Goal: Task Accomplishment & Management: Use online tool/utility

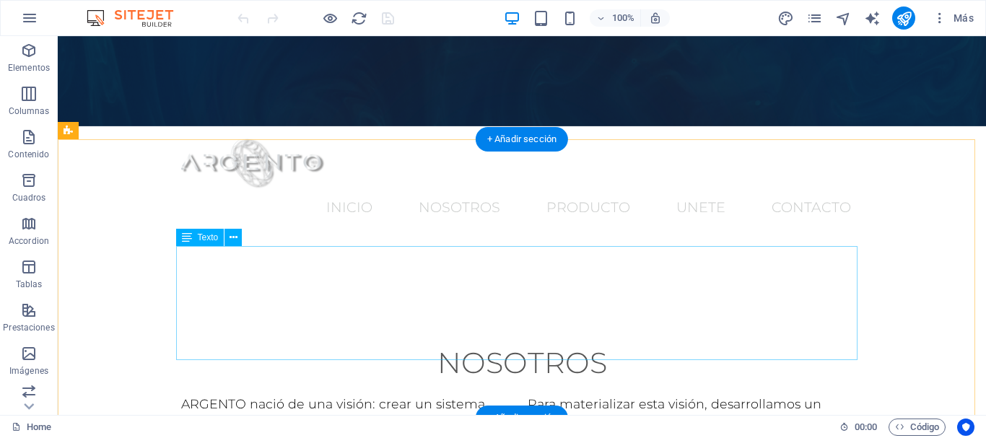
scroll to position [366, 0]
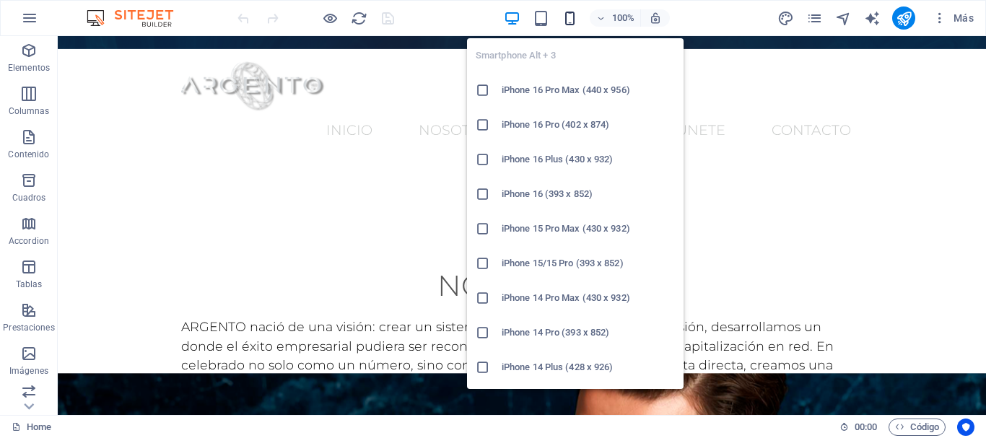
click at [565, 24] on icon "button" at bounding box center [570, 18] width 17 height 17
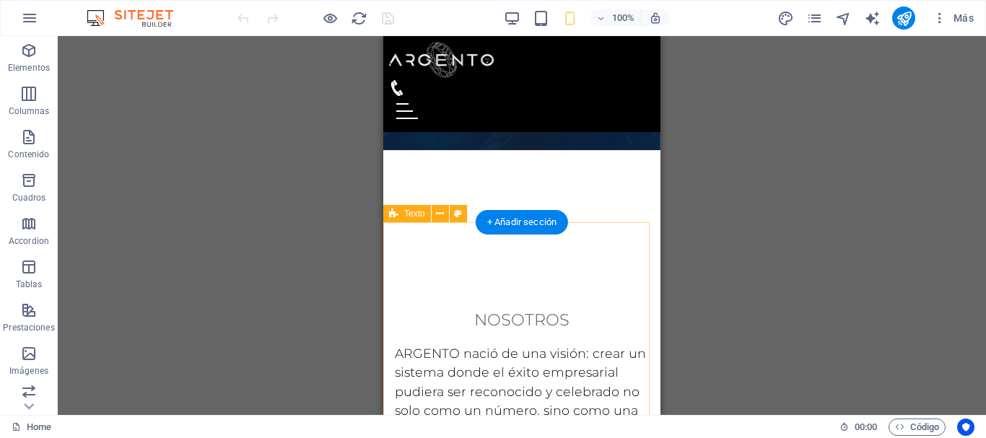
scroll to position [0, 0]
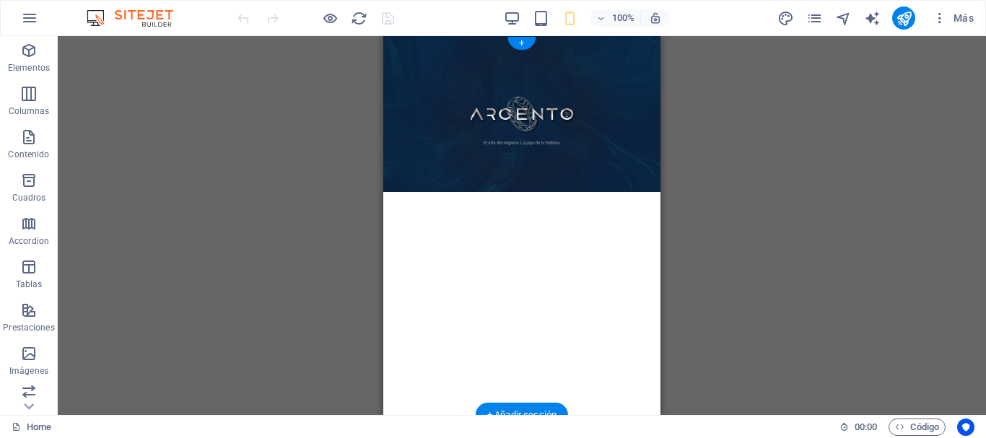
click at [415, 126] on figure at bounding box center [521, 225] width 277 height 379
select select "vh"
select select "header"
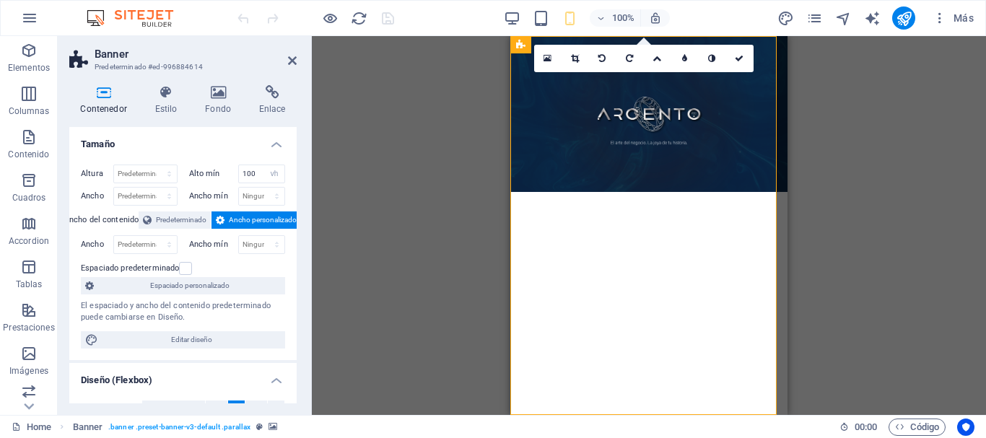
click at [533, 155] on figure at bounding box center [649, 225] width 277 height 379
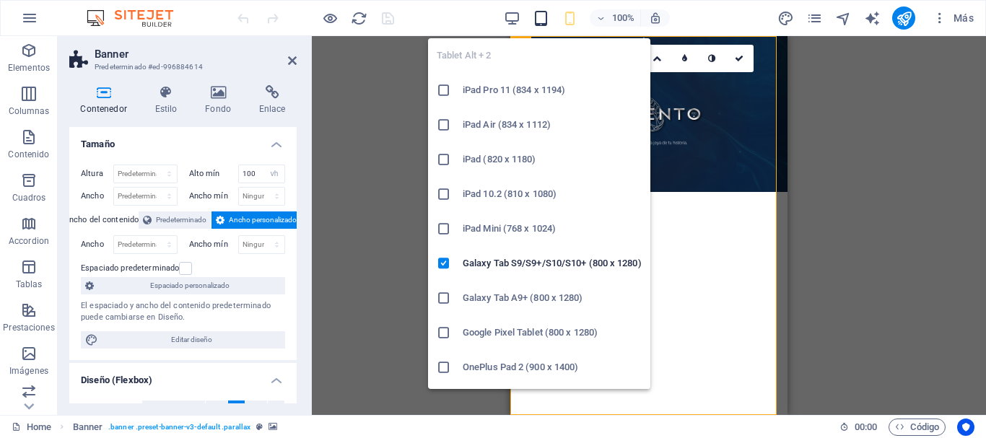
click at [544, 19] on icon "button" at bounding box center [541, 18] width 17 height 17
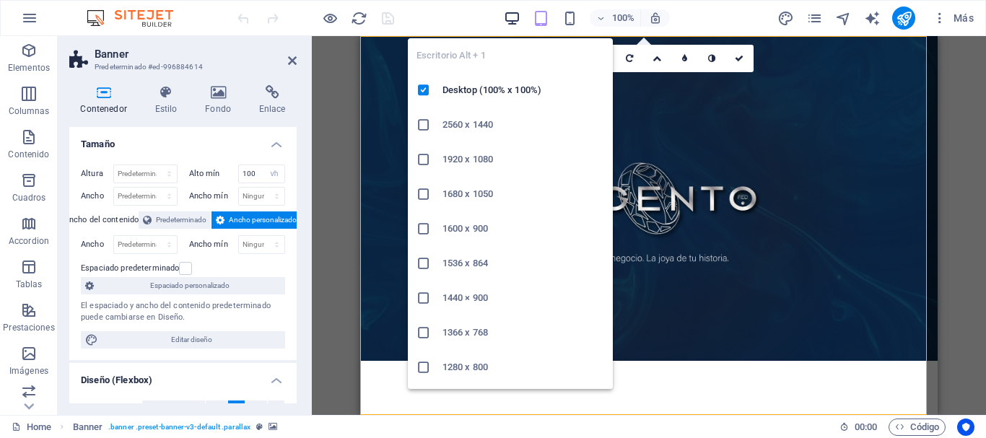
click at [509, 25] on icon "button" at bounding box center [512, 18] width 17 height 17
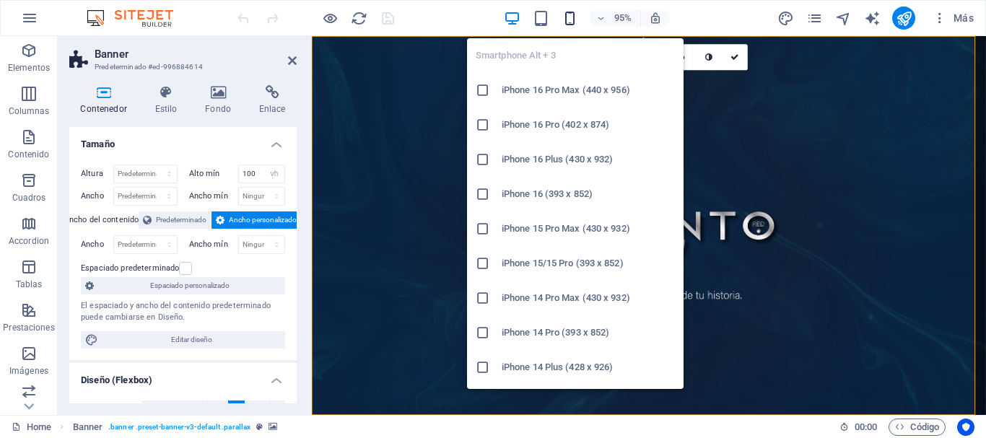
click at [563, 19] on icon "button" at bounding box center [570, 18] width 17 height 17
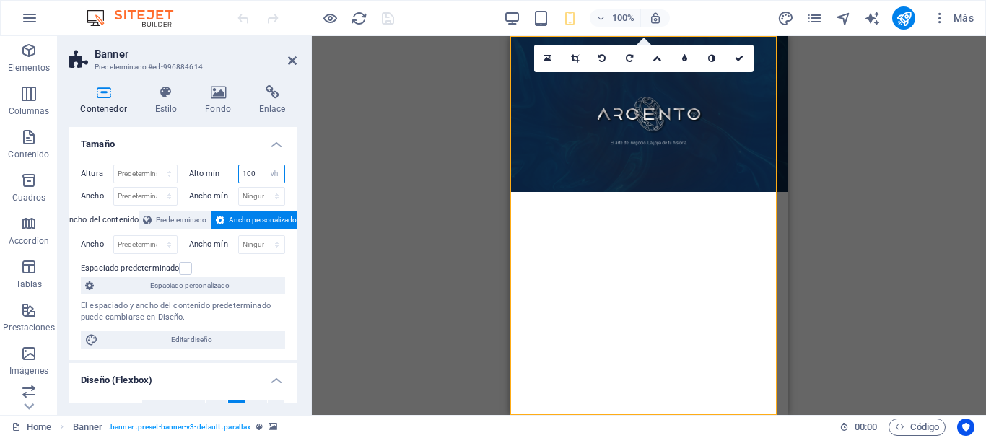
click at [259, 173] on input "100" at bounding box center [262, 173] width 46 height 17
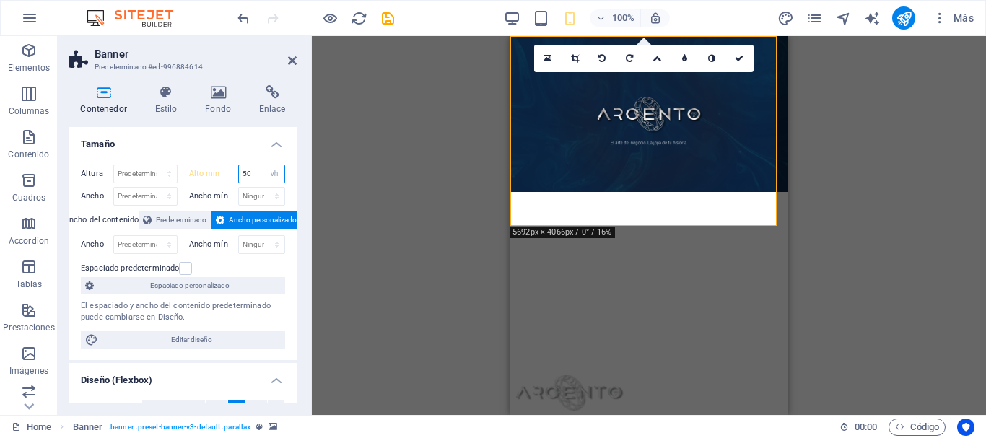
type input "5"
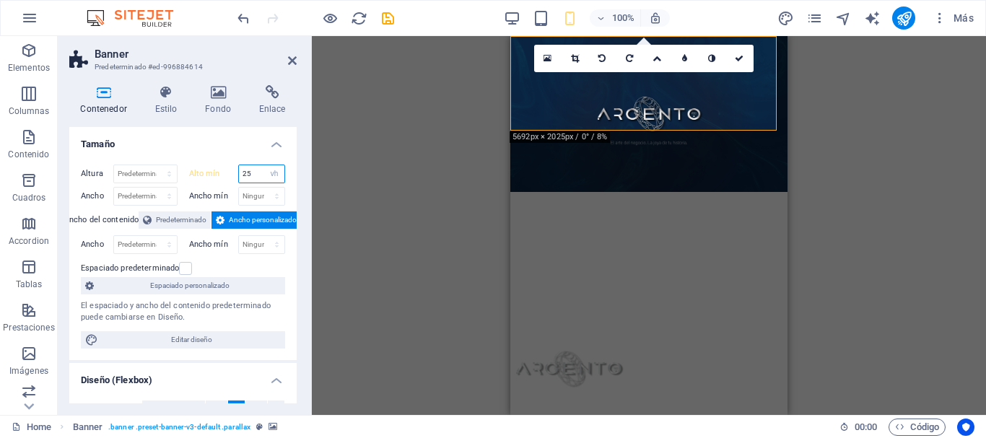
click at [259, 173] on input "25" at bounding box center [262, 173] width 46 height 17
type input "2"
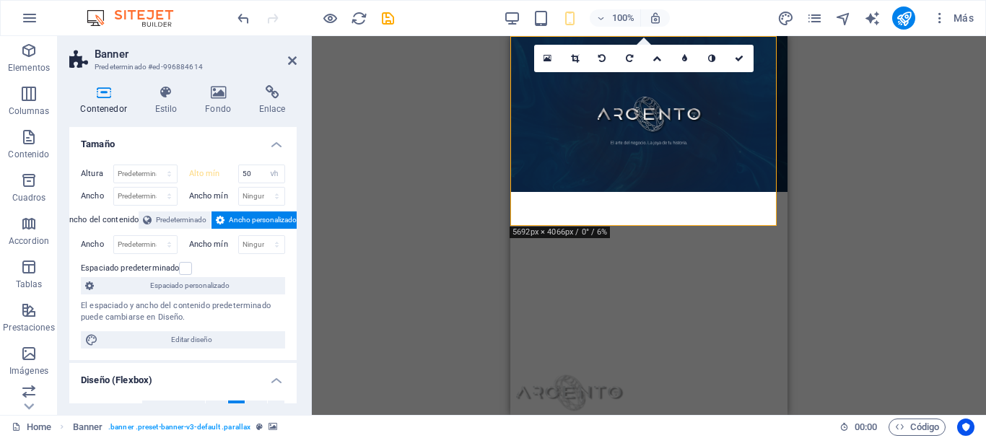
click at [225, 147] on h4 "Tamaño" at bounding box center [182, 140] width 227 height 26
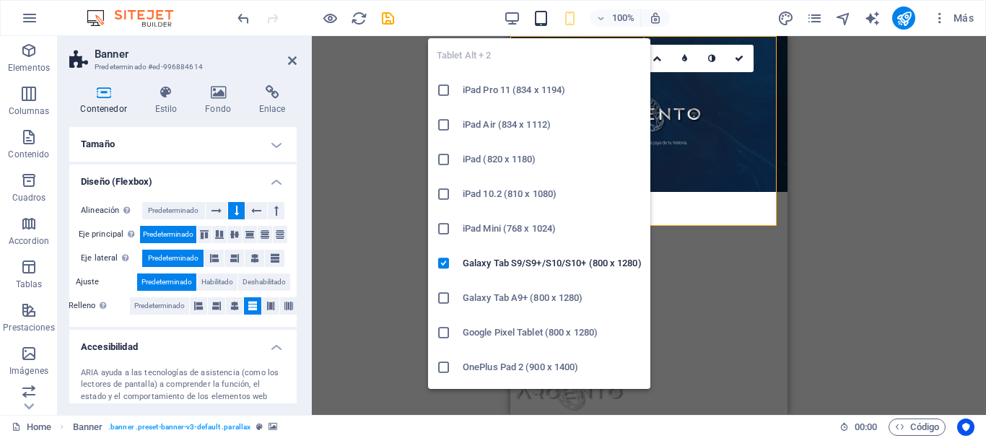
click at [537, 18] on icon "button" at bounding box center [541, 18] width 17 height 17
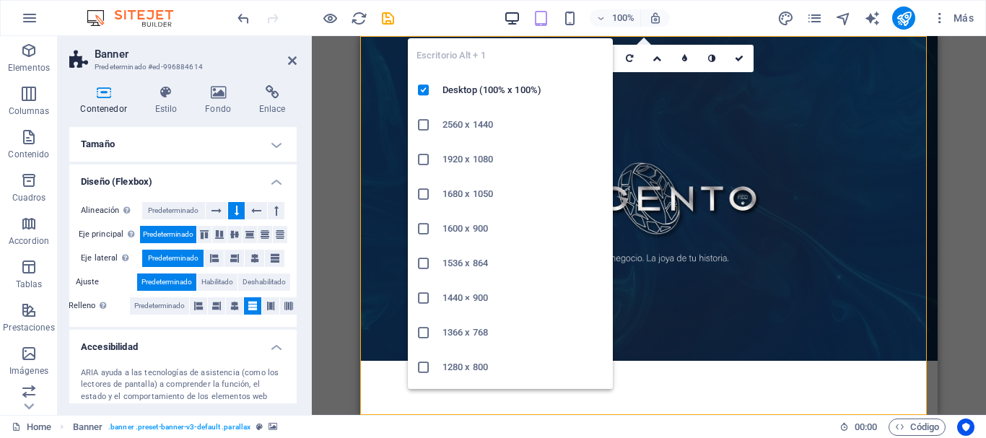
click at [516, 17] on icon "button" at bounding box center [512, 18] width 17 height 17
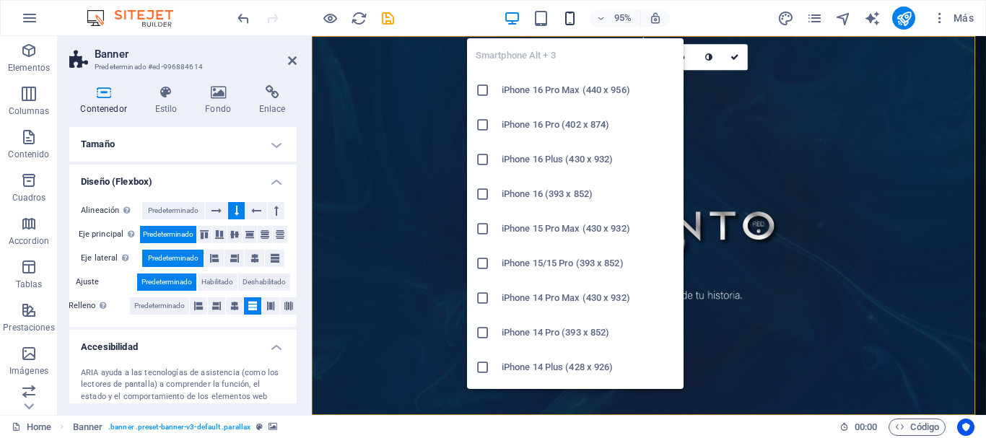
click at [570, 20] on icon "button" at bounding box center [570, 18] width 17 height 17
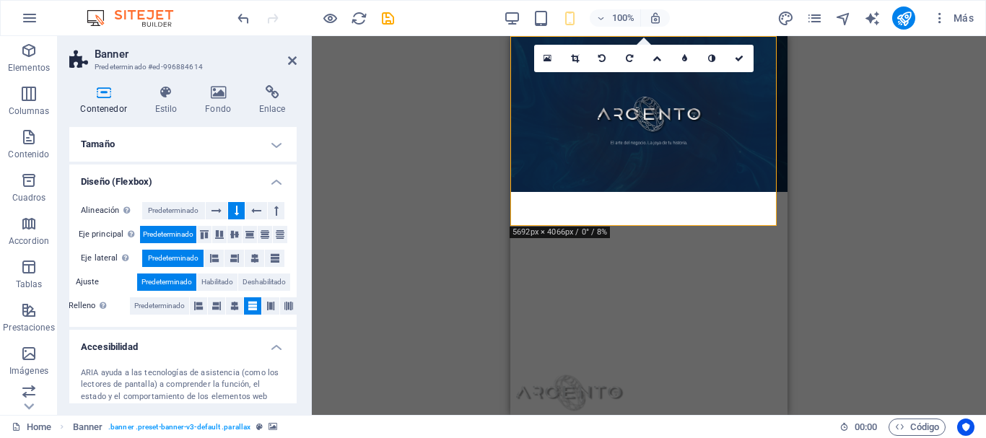
click at [269, 146] on h4 "Tamaño" at bounding box center [182, 144] width 227 height 35
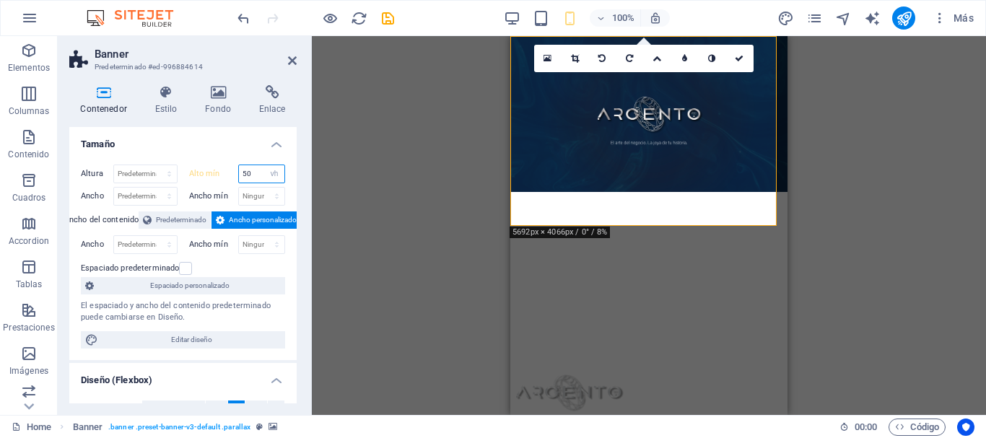
click at [259, 173] on input "50" at bounding box center [262, 173] width 46 height 17
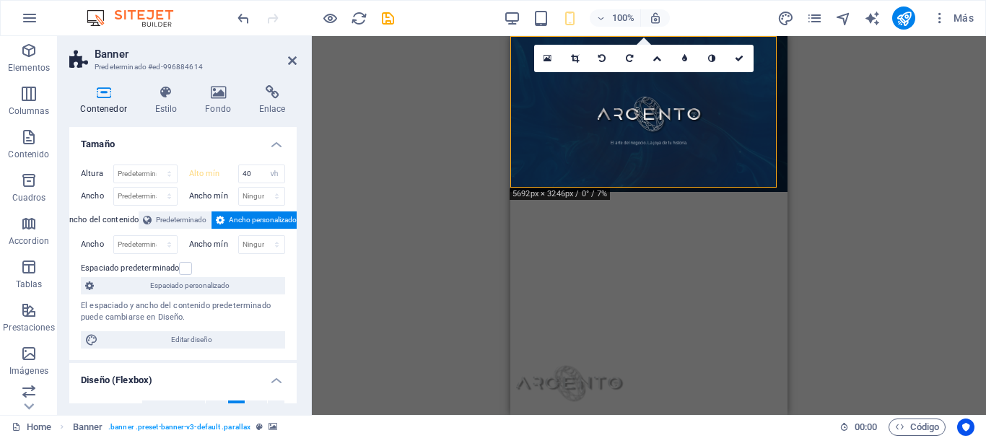
click at [390, 160] on div "Arrastra aquí para reemplazar el contenido existente. Si quieres crear un eleme…" at bounding box center [649, 225] width 674 height 379
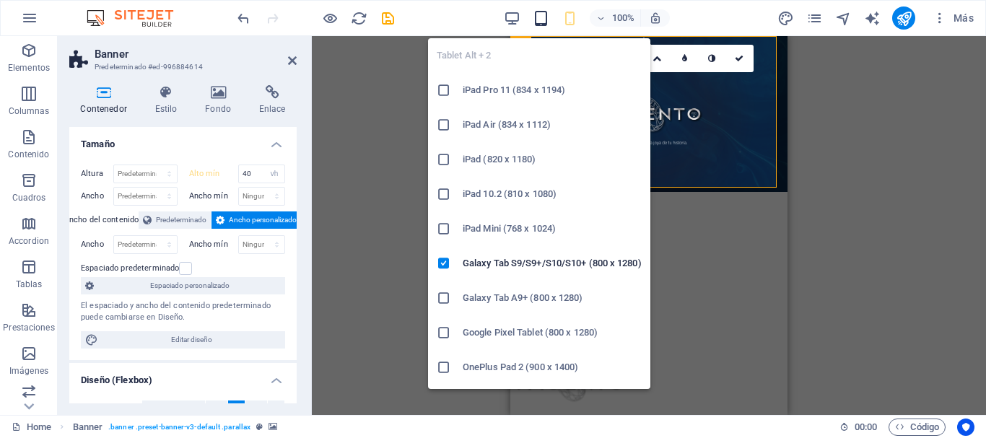
click at [539, 13] on icon "button" at bounding box center [541, 18] width 17 height 17
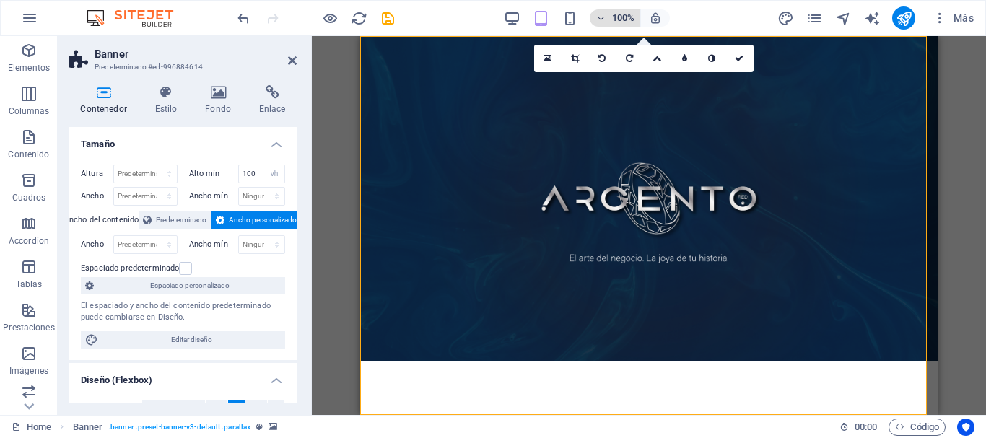
click at [615, 17] on h6 "100%" at bounding box center [623, 17] width 23 height 17
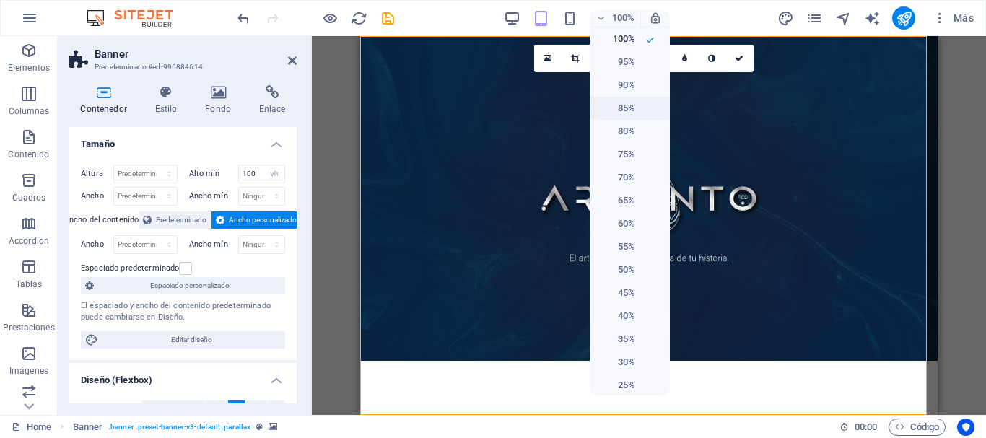
click at [622, 110] on h6 "85%" at bounding box center [617, 108] width 37 height 17
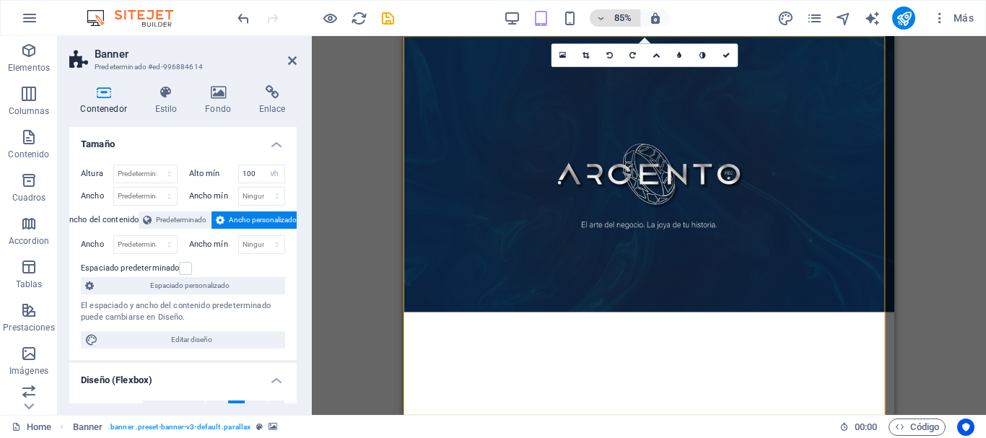
click at [618, 21] on h6 "85%" at bounding box center [623, 17] width 23 height 17
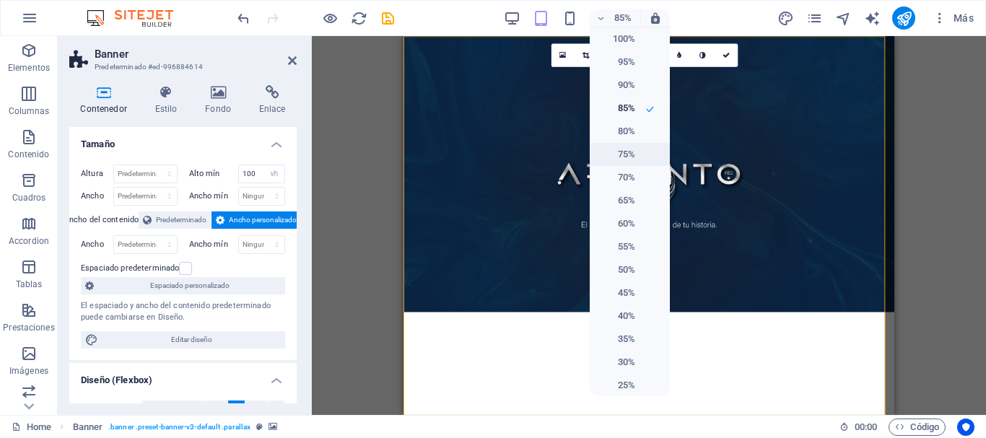
click at [620, 158] on h6 "75%" at bounding box center [617, 154] width 37 height 17
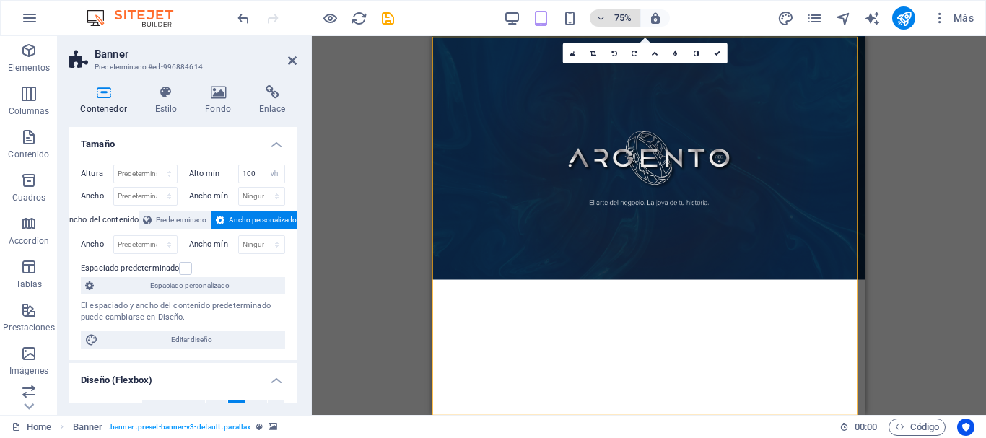
click at [620, 12] on h6 "75%" at bounding box center [623, 17] width 23 height 17
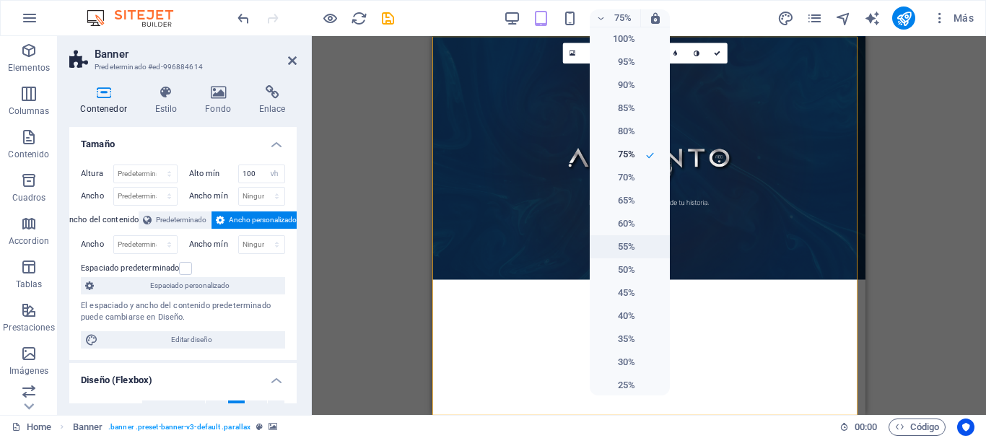
click at [630, 238] on li "55%" at bounding box center [630, 246] width 80 height 23
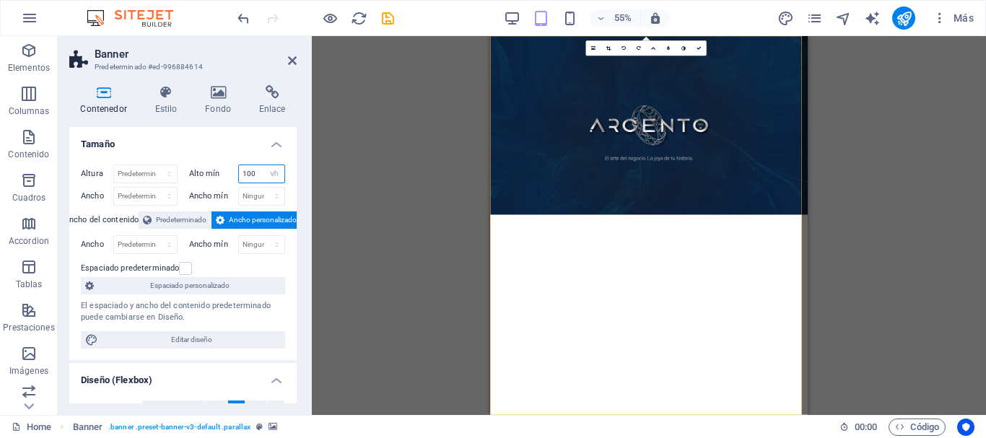
click at [256, 174] on input "100" at bounding box center [262, 173] width 46 height 17
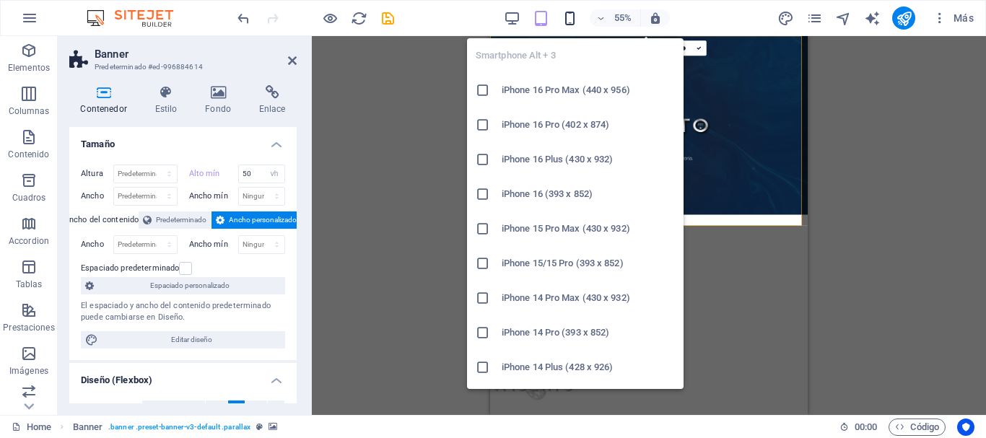
click at [573, 21] on icon "button" at bounding box center [570, 18] width 17 height 17
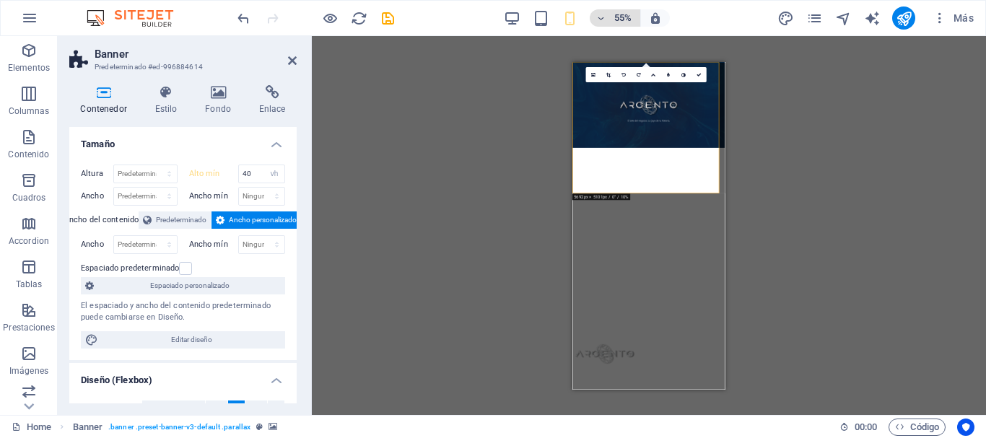
click at [621, 22] on h6 "55%" at bounding box center [623, 17] width 23 height 17
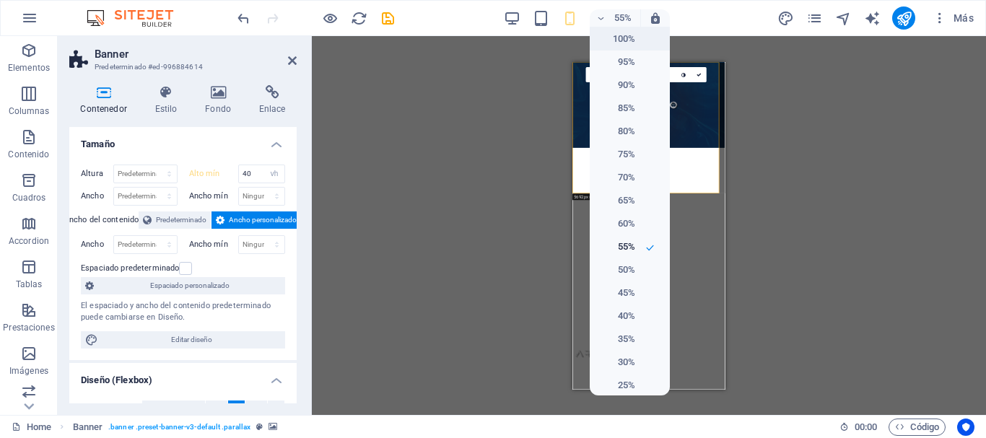
click at [627, 43] on h6 "100%" at bounding box center [617, 38] width 37 height 17
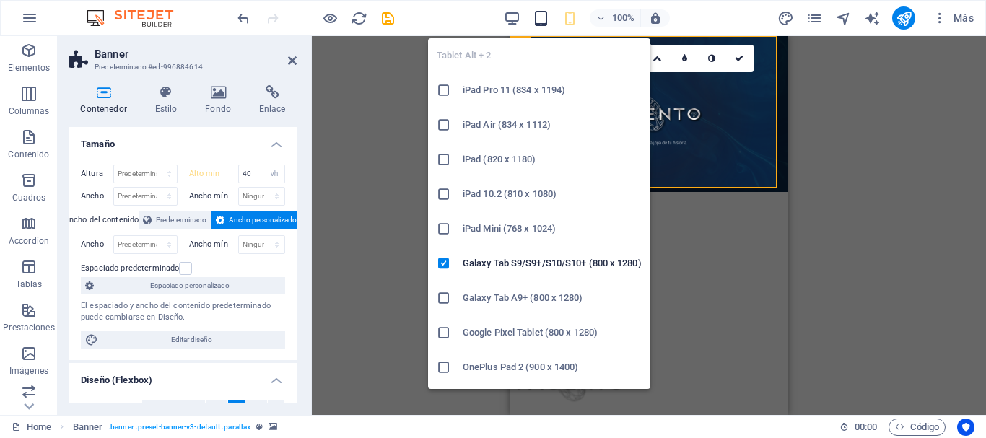
click at [536, 20] on icon "button" at bounding box center [541, 18] width 17 height 17
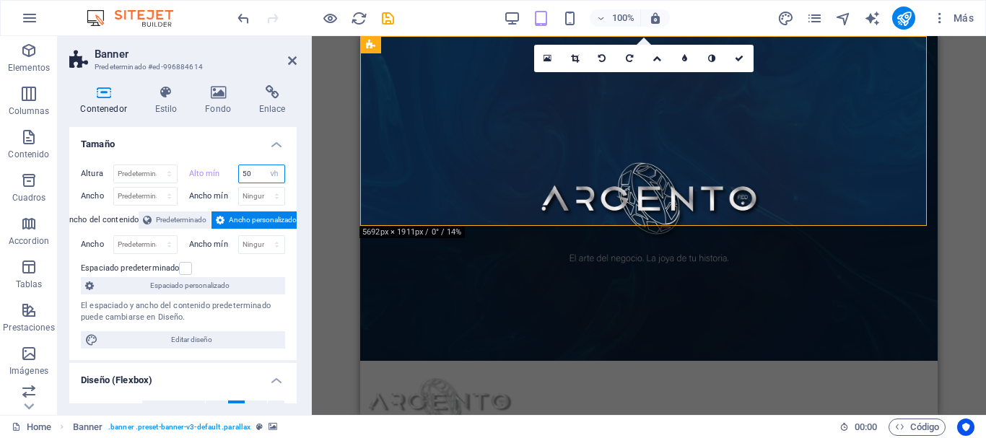
click at [257, 175] on input "50" at bounding box center [262, 173] width 46 height 17
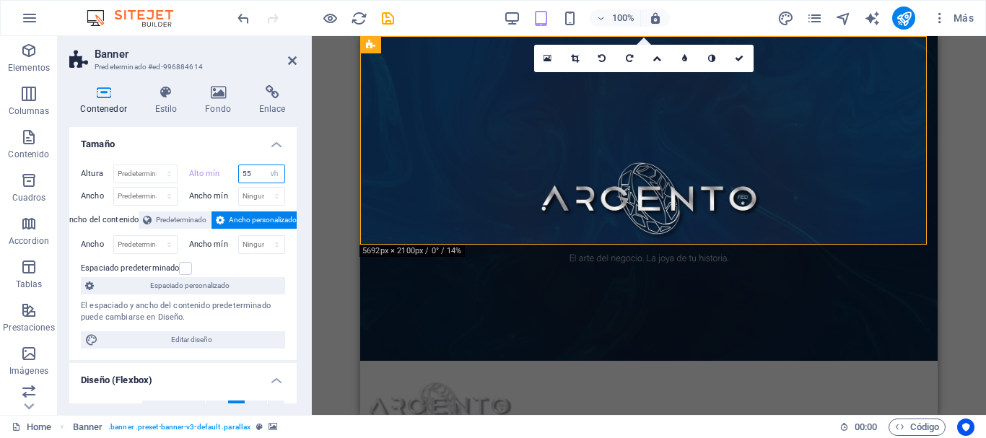
type input "5"
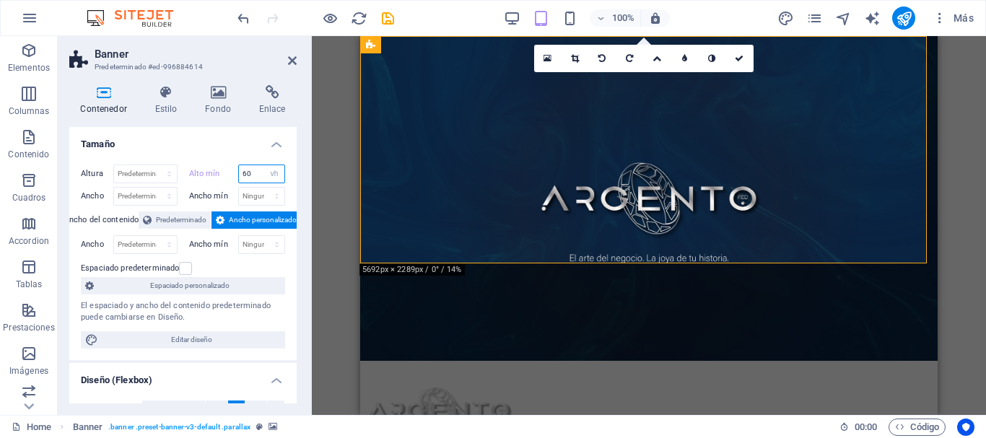
type input "6"
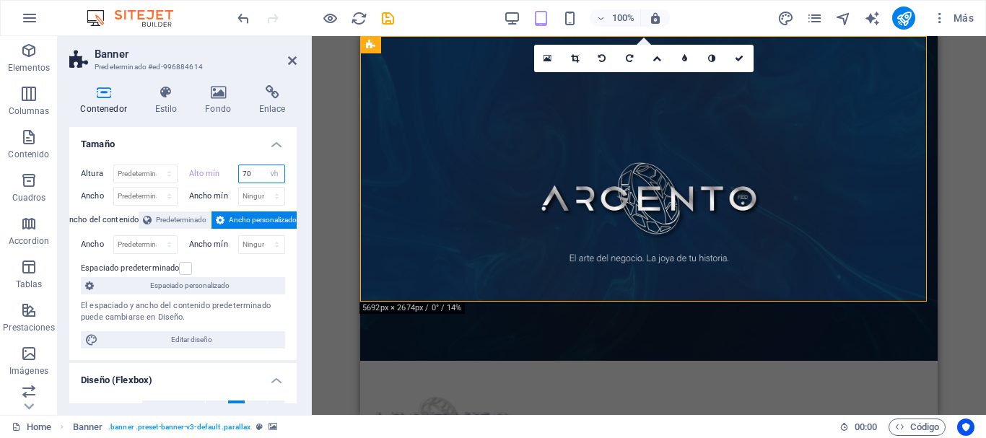
type input "7"
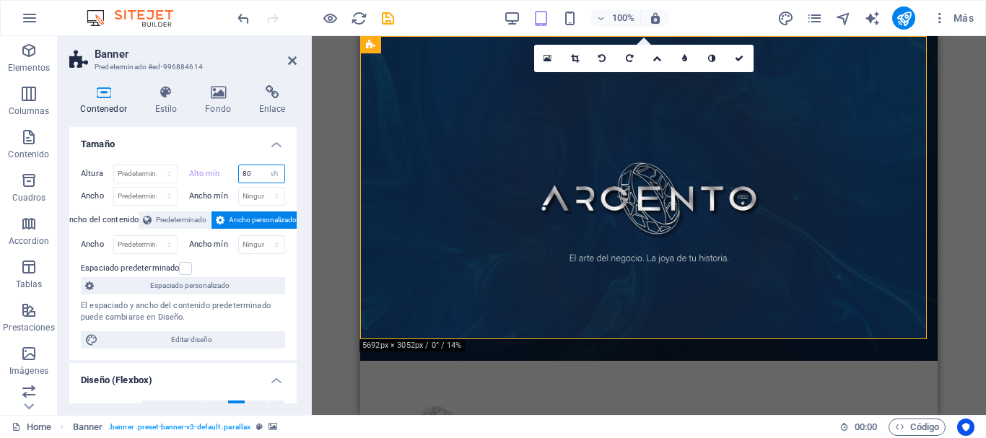
type input "8"
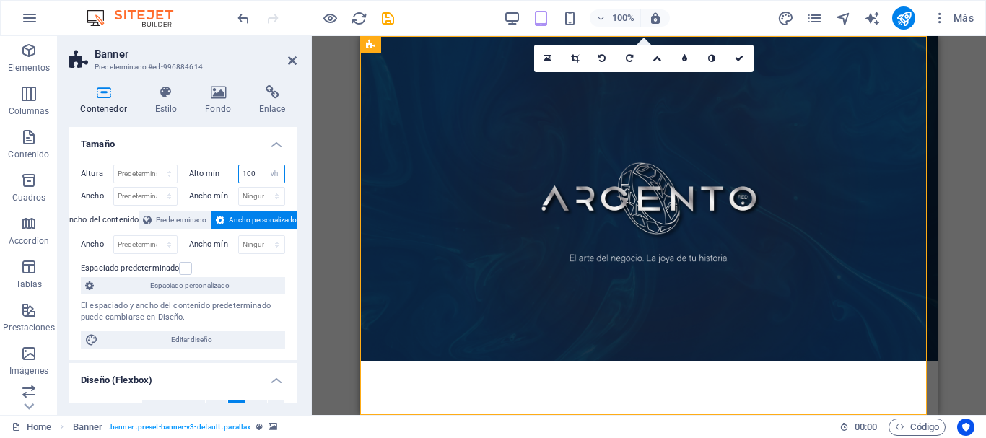
click at [257, 175] on input "100" at bounding box center [262, 173] width 46 height 17
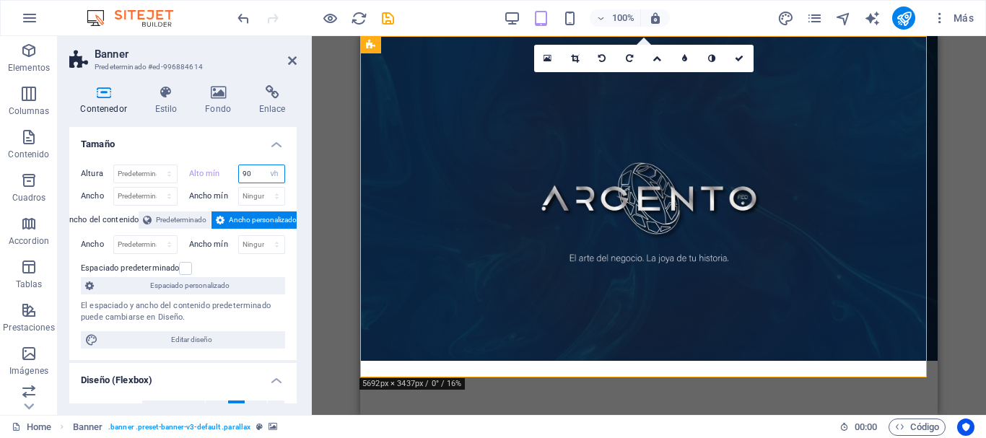
type input "9"
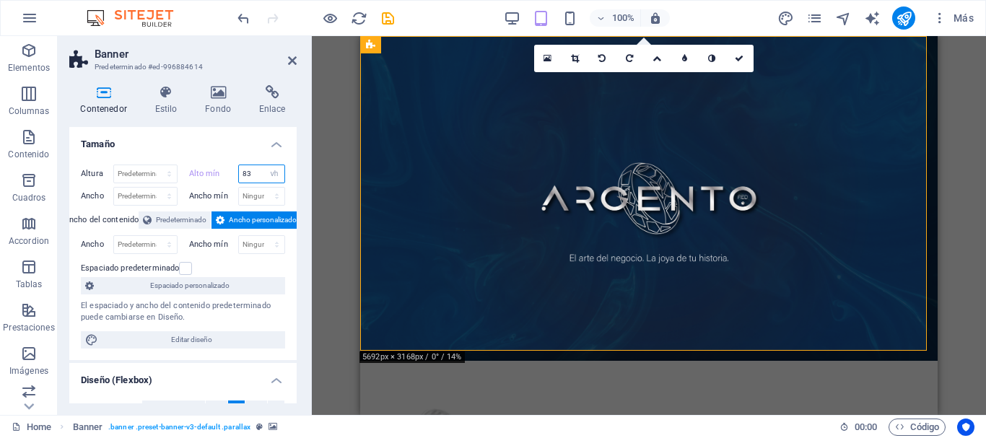
click at [254, 171] on input "83" at bounding box center [262, 173] width 46 height 17
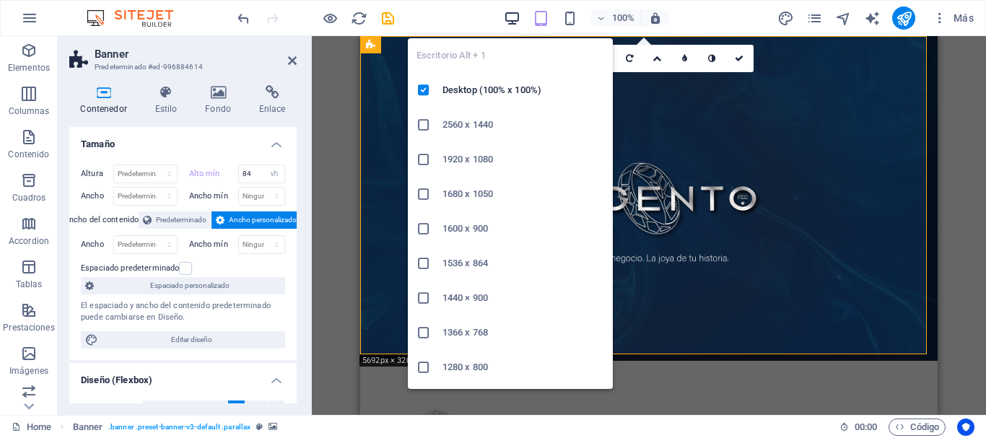
click at [510, 22] on icon "button" at bounding box center [512, 18] width 17 height 17
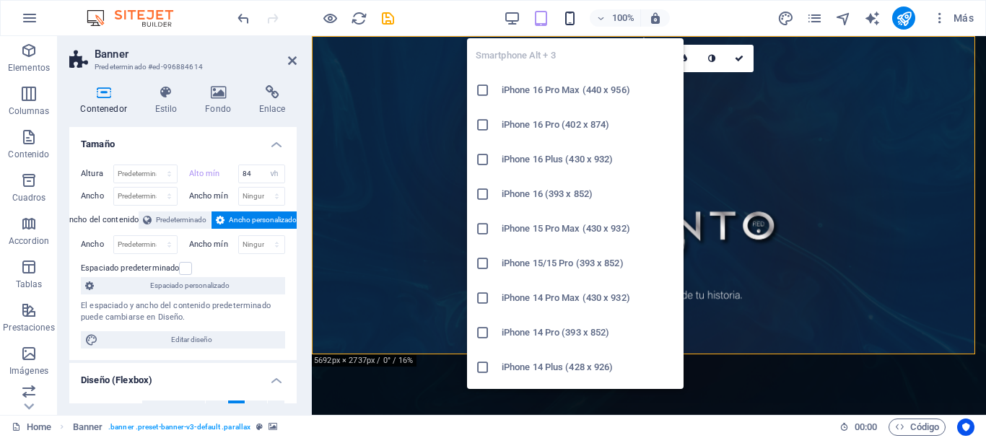
click at [569, 17] on icon "button" at bounding box center [570, 18] width 17 height 17
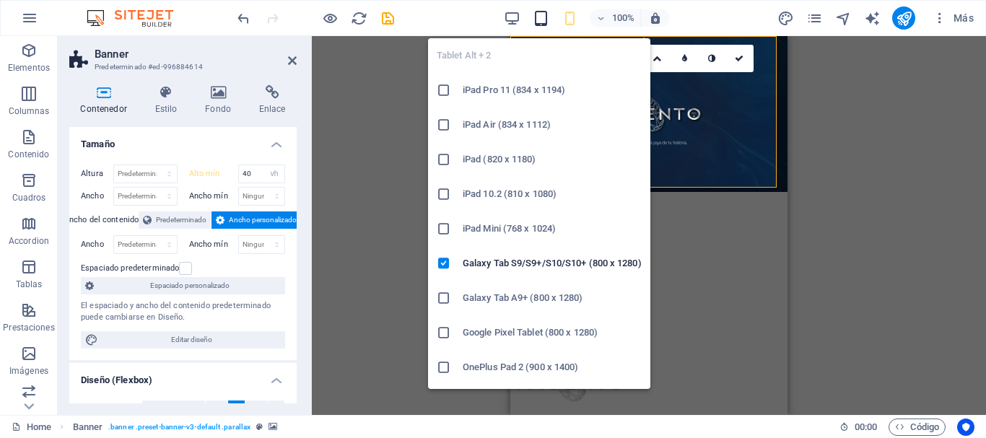
click at [543, 20] on icon "button" at bounding box center [541, 18] width 17 height 17
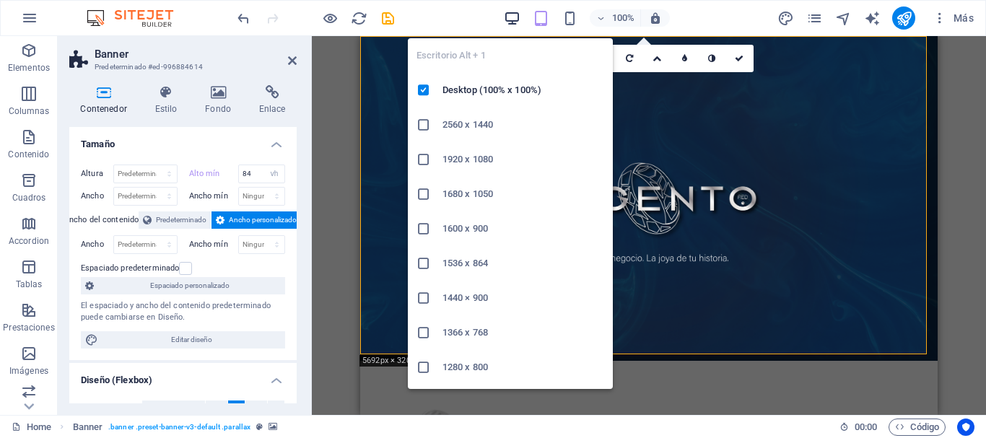
click at [510, 25] on icon "button" at bounding box center [512, 18] width 17 height 17
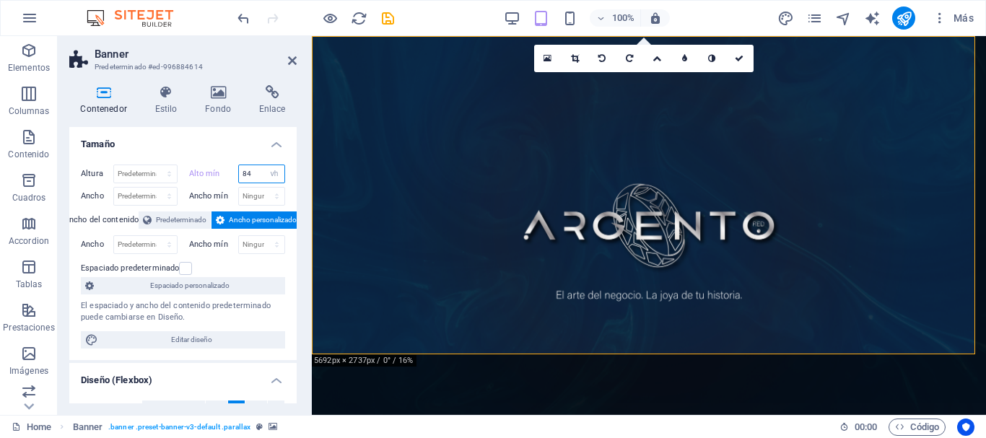
click at [258, 171] on input "84" at bounding box center [262, 173] width 46 height 17
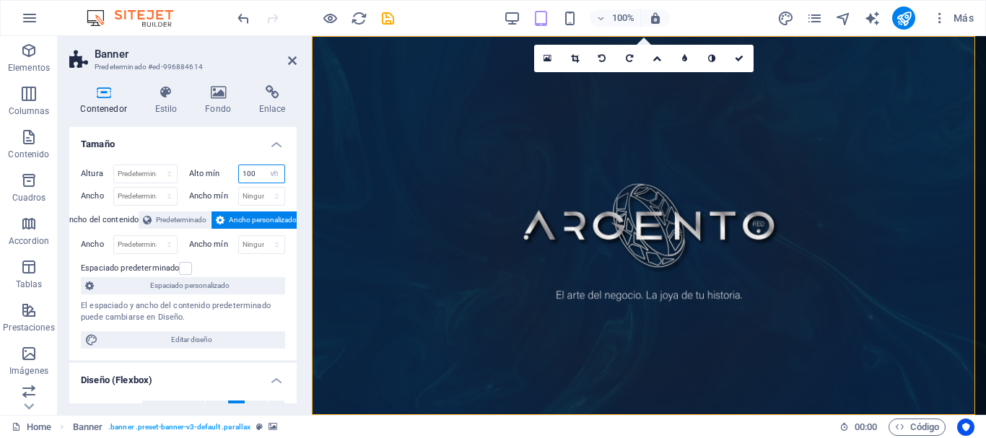
type input "100"
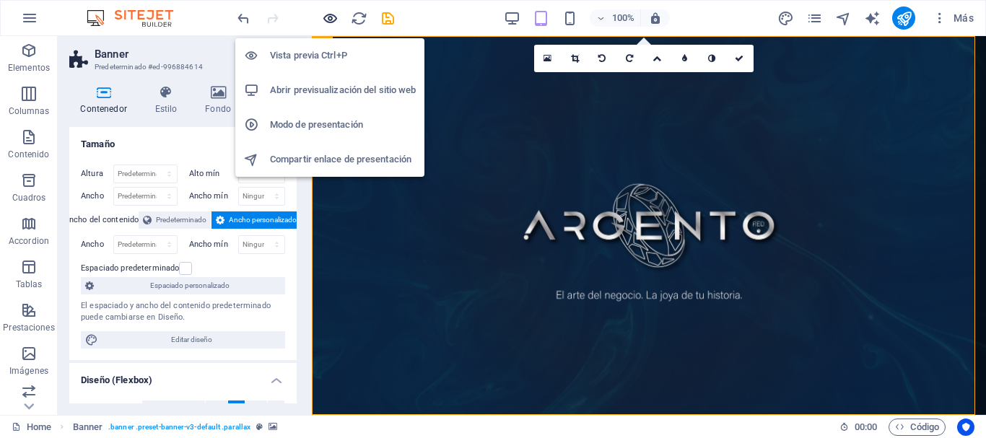
click at [326, 19] on icon "button" at bounding box center [330, 18] width 17 height 17
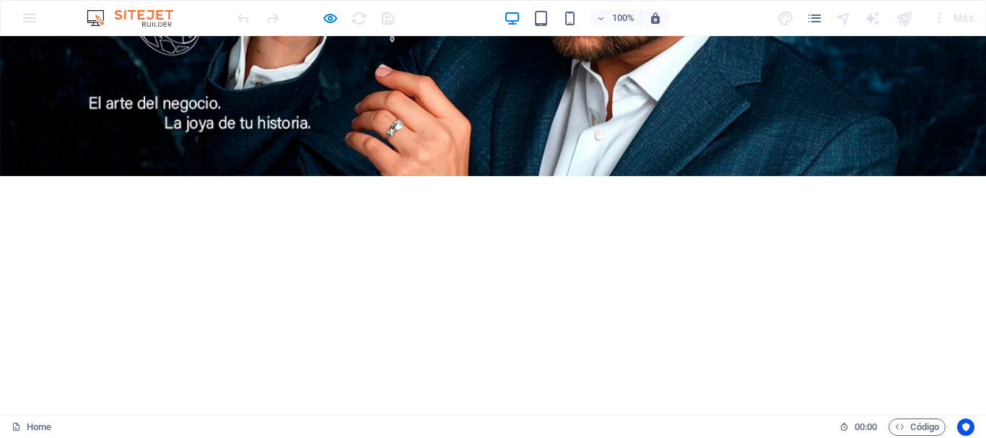
scroll to position [1187, 0]
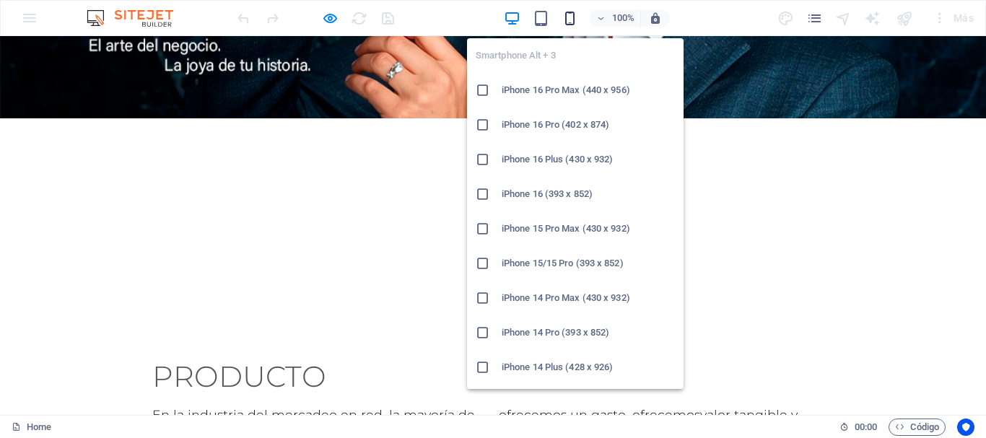
click at [571, 18] on icon "button" at bounding box center [570, 18] width 17 height 17
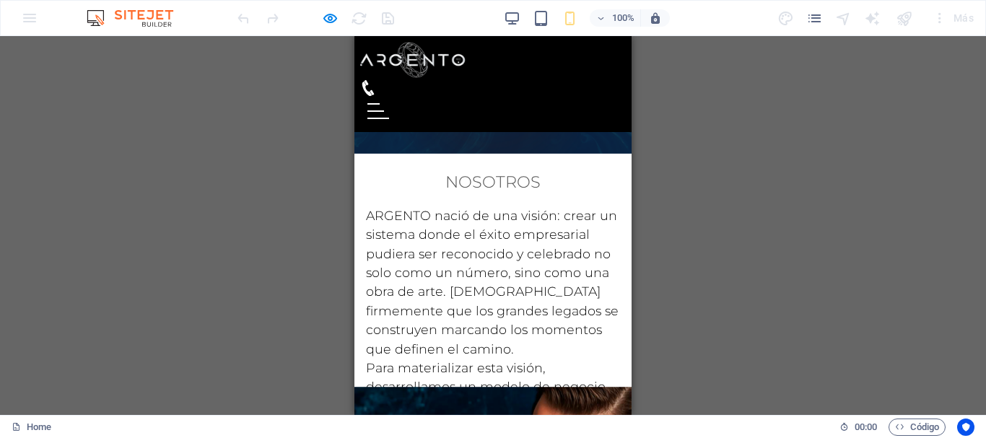
scroll to position [0, 0]
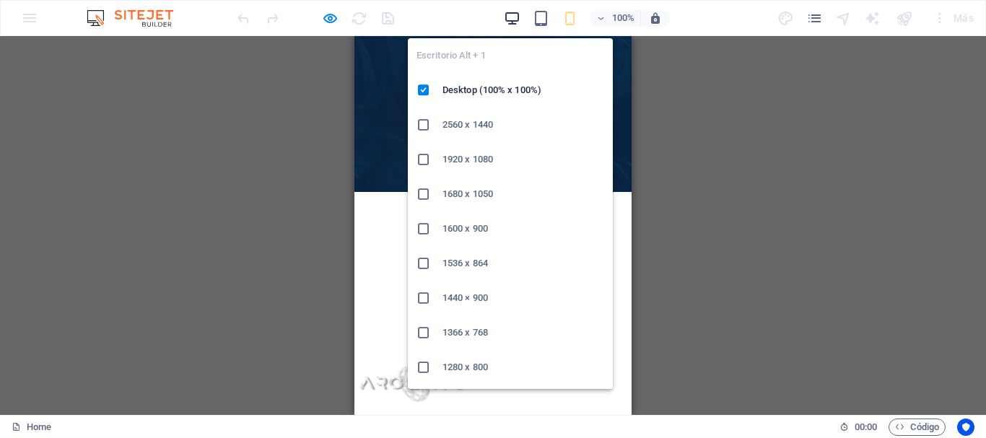
click at [510, 19] on icon "button" at bounding box center [512, 18] width 17 height 17
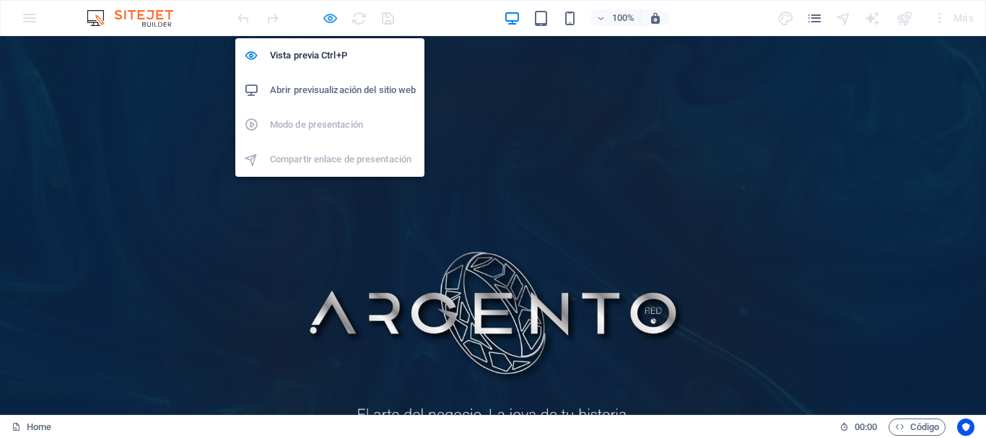
click at [324, 19] on icon "button" at bounding box center [330, 18] width 17 height 17
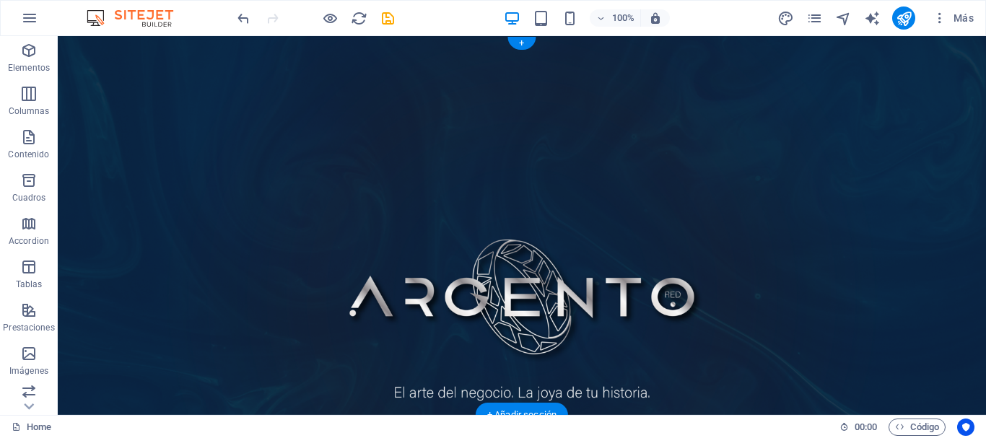
click at [243, 185] on figure at bounding box center [522, 225] width 929 height 379
select select "vh"
select select "header"
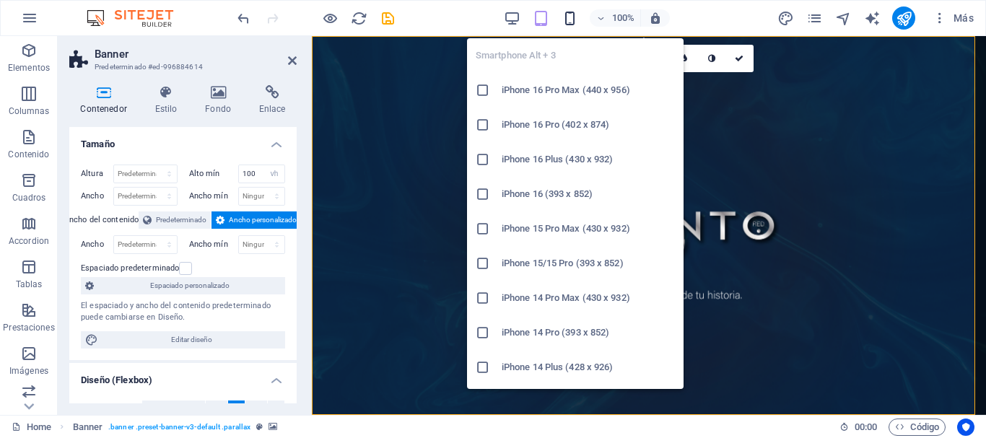
click at [571, 22] on icon "button" at bounding box center [570, 18] width 17 height 17
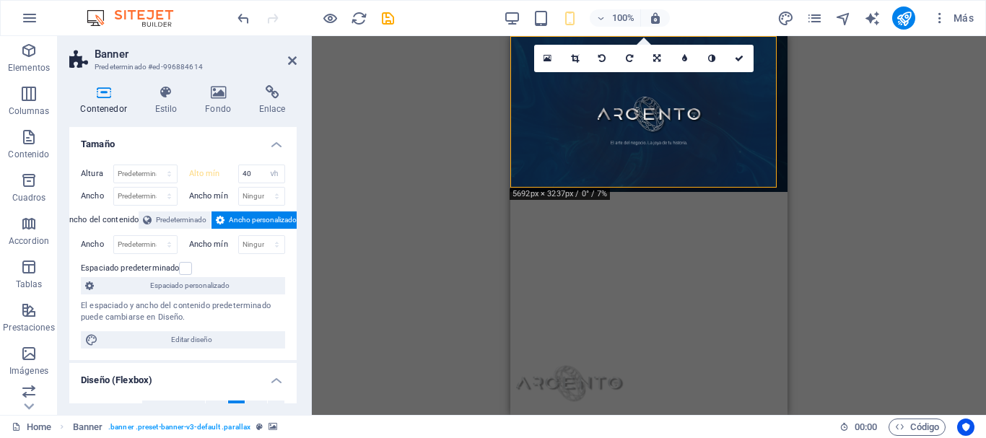
click at [827, 140] on div "Arrastra aquí para reemplazar el contenido existente. Si quieres crear un eleme…" at bounding box center [649, 225] width 674 height 379
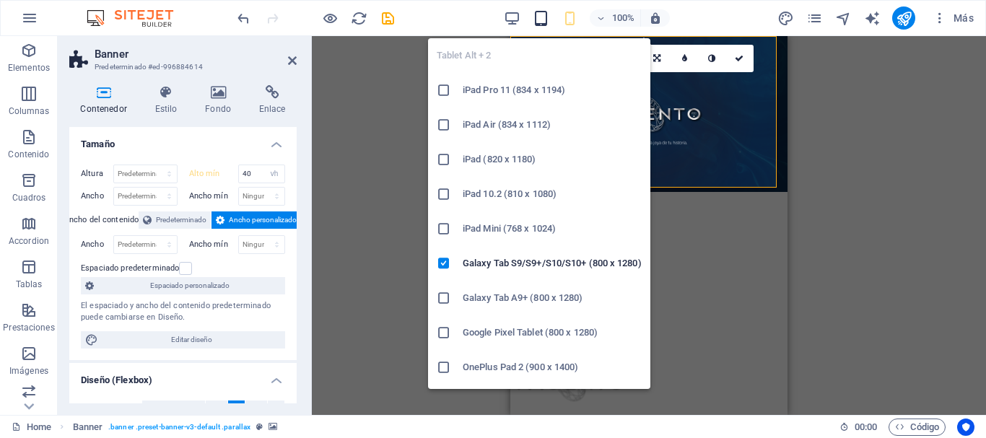
click at [544, 24] on icon "button" at bounding box center [541, 18] width 17 height 17
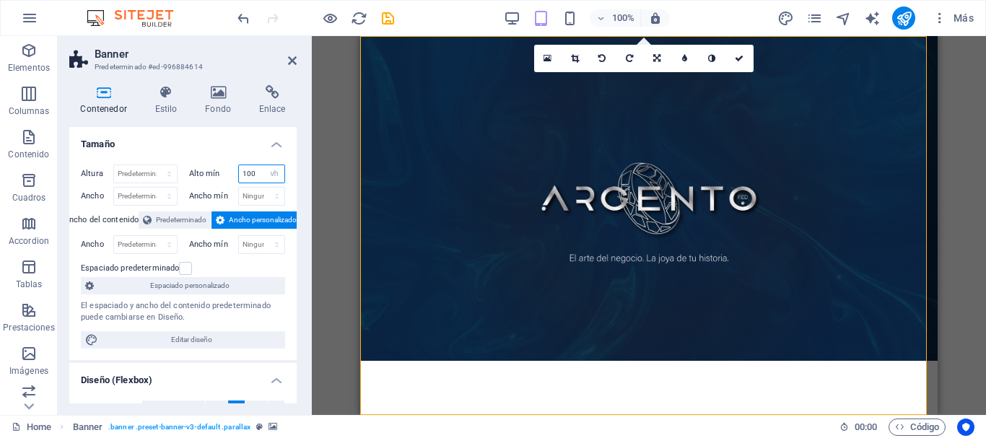
click at [259, 176] on input "100" at bounding box center [262, 173] width 46 height 17
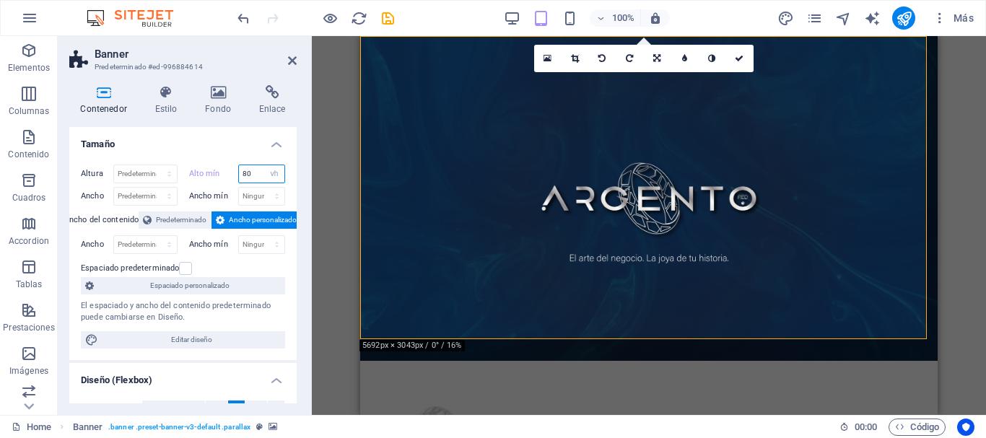
type input "8"
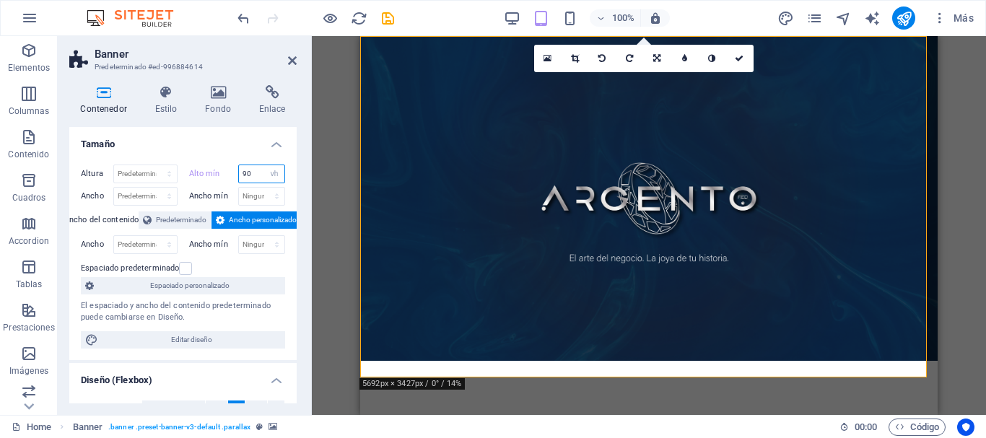
type input "9"
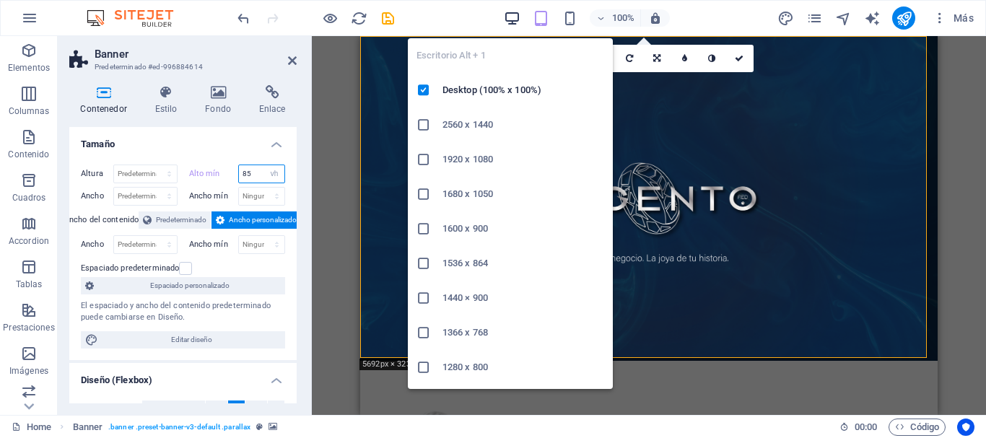
type input "85"
click at [511, 17] on icon "button" at bounding box center [512, 18] width 17 height 17
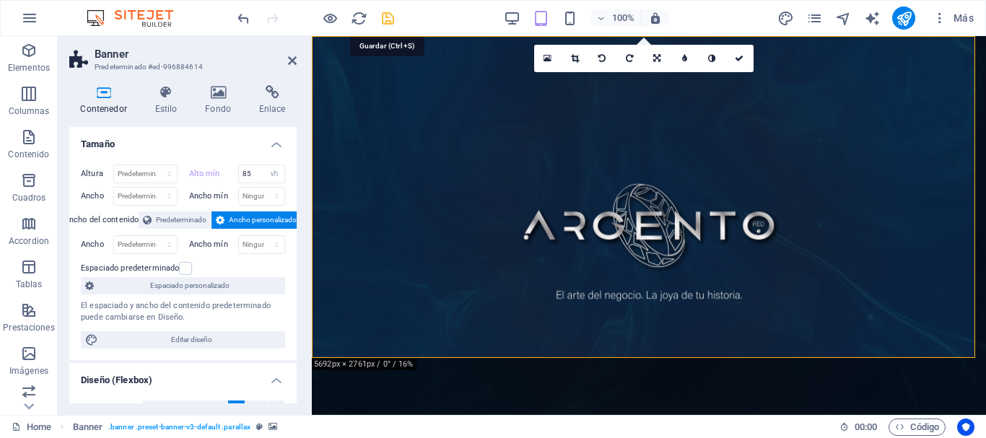
click at [387, 20] on icon "save" at bounding box center [388, 18] width 17 height 17
checkbox input "false"
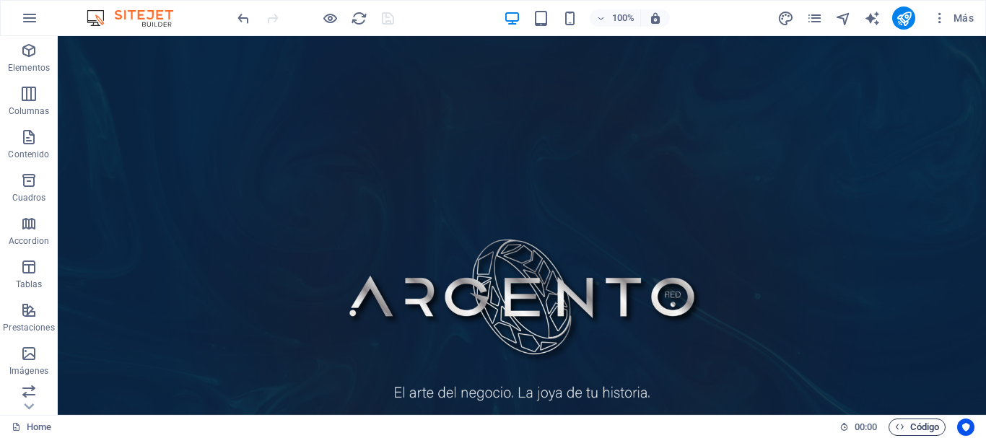
click at [921, 428] on span "Código" at bounding box center [917, 427] width 44 height 17
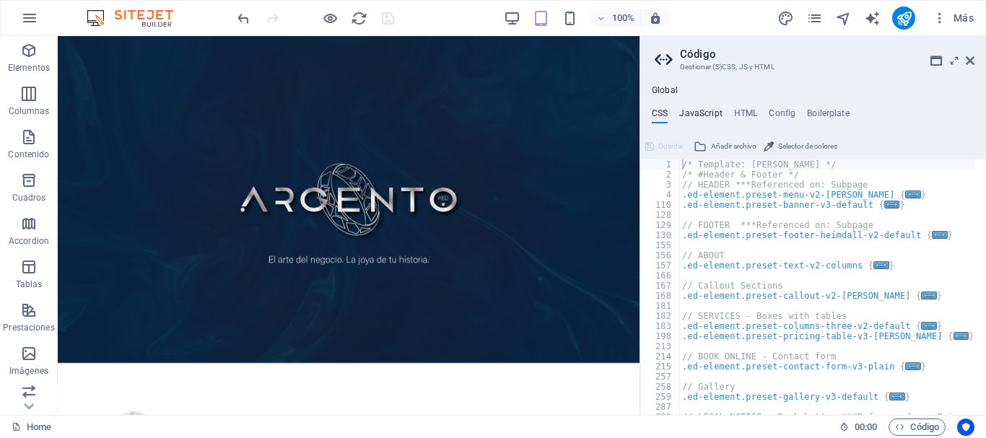
click at [697, 116] on h4 "JavaScript" at bounding box center [700, 116] width 43 height 16
type textarea "/* JS for preset "Menu V2" */"
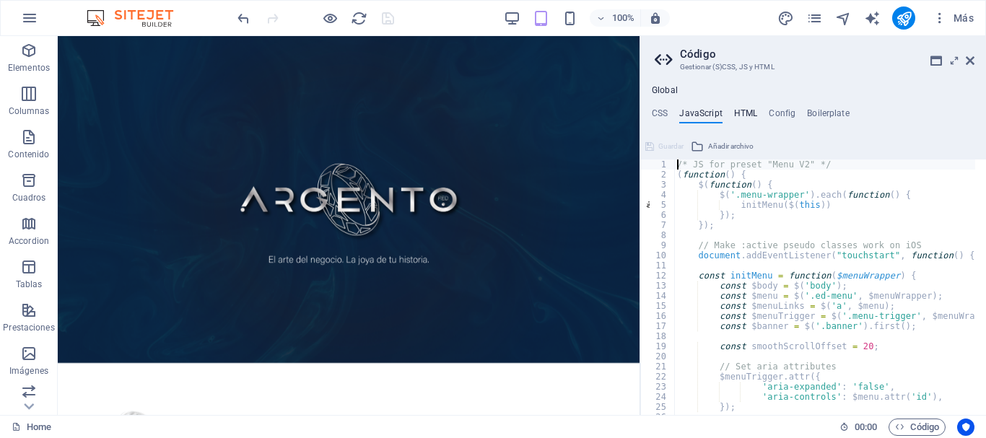
click at [747, 113] on h4 "HTML" at bounding box center [746, 116] width 24 height 16
type textarea "<a href="#main-content" class="wv-link-content button">Skip to main content</a>"
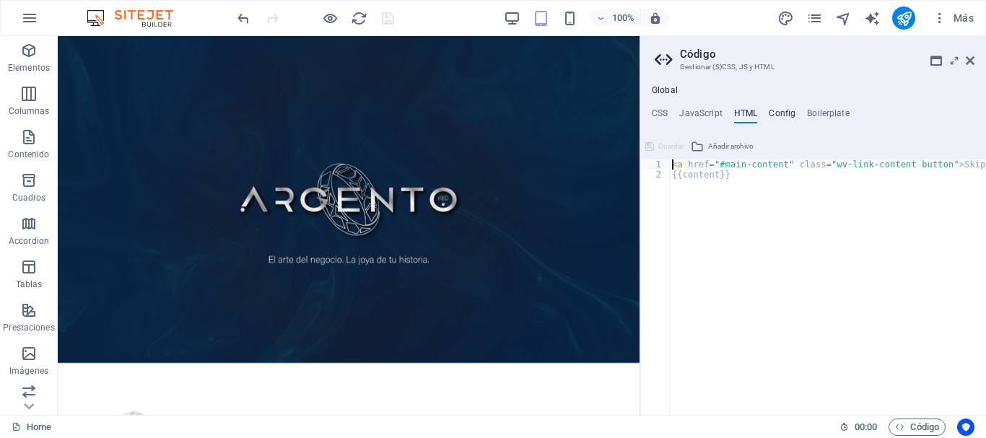
click at [782, 113] on h4 "Config" at bounding box center [782, 116] width 27 height 16
type textarea "$color-background: #ffffff;"
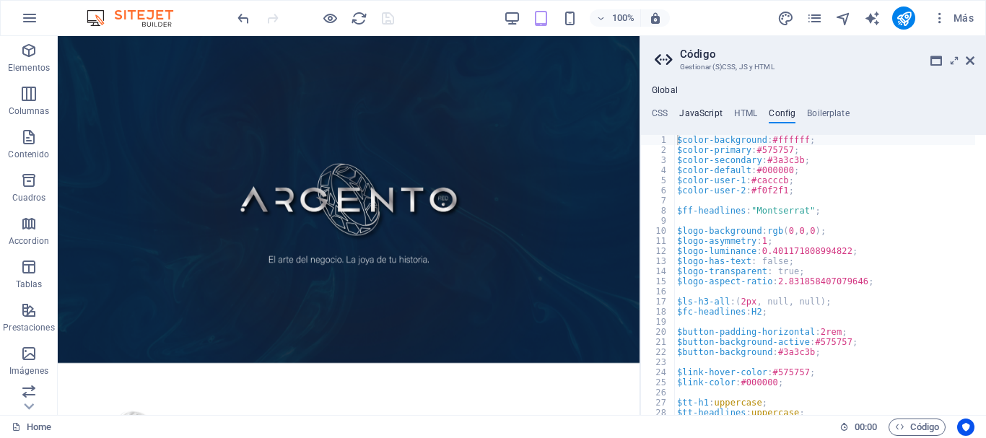
click at [699, 112] on h4 "JavaScript" at bounding box center [700, 116] width 43 height 16
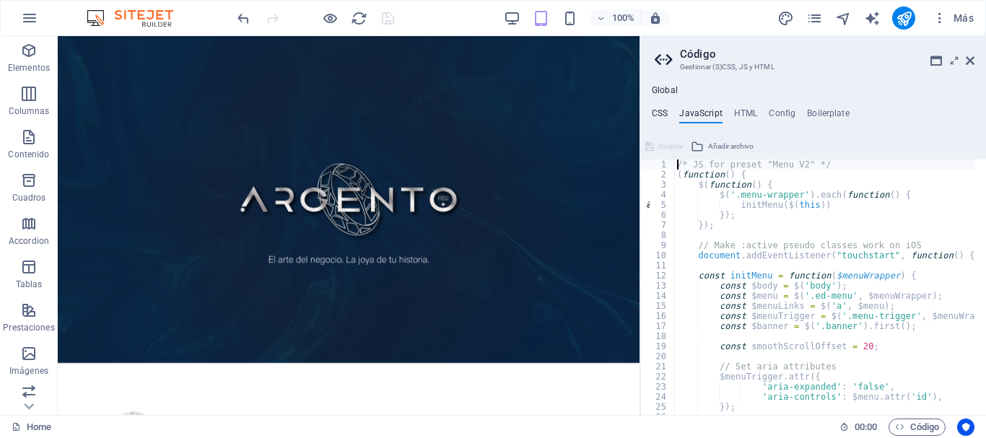
click at [661, 110] on h4 "CSS" at bounding box center [660, 116] width 16 height 16
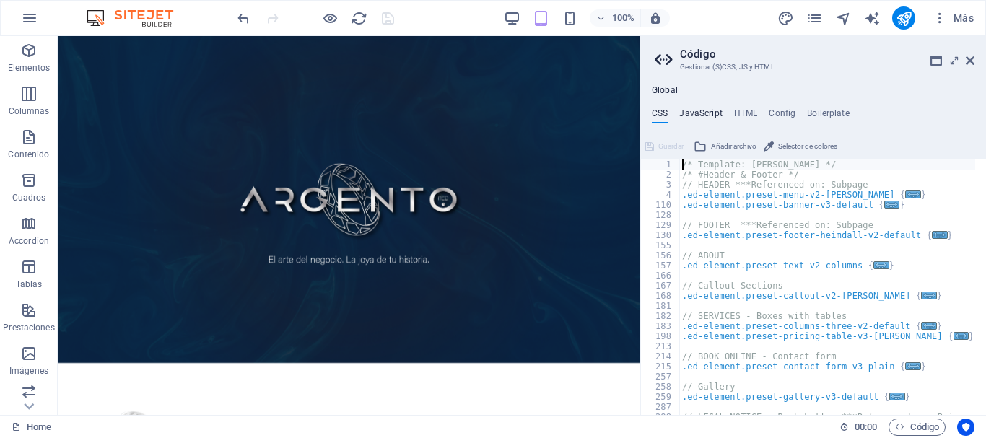
click at [700, 108] on h4 "JavaScript" at bounding box center [700, 116] width 43 height 16
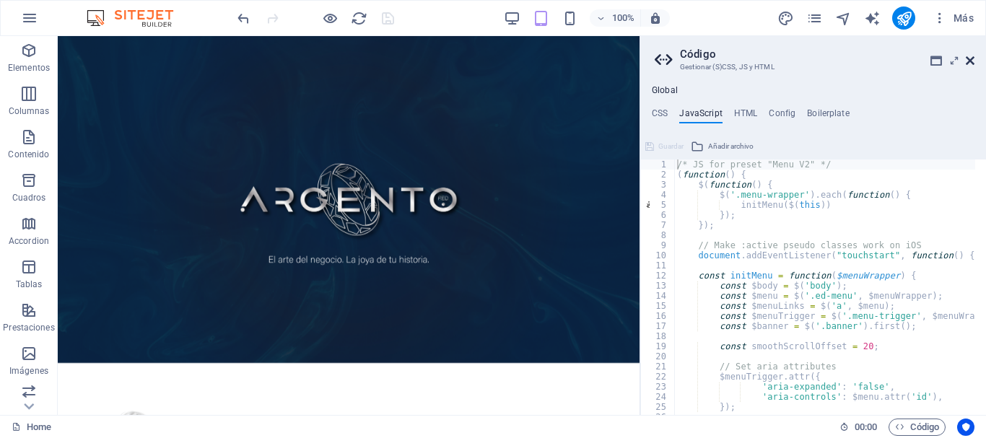
click at [973, 59] on icon at bounding box center [970, 61] width 9 height 12
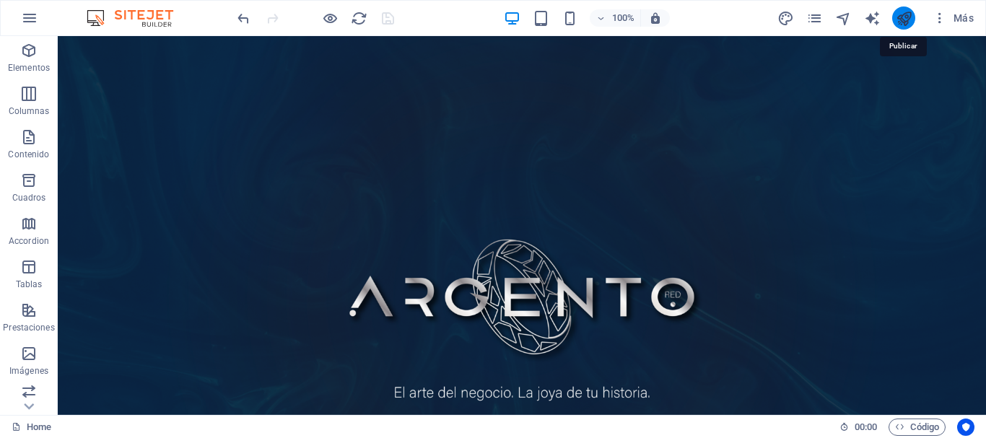
click at [899, 19] on icon "publish" at bounding box center [904, 18] width 17 height 17
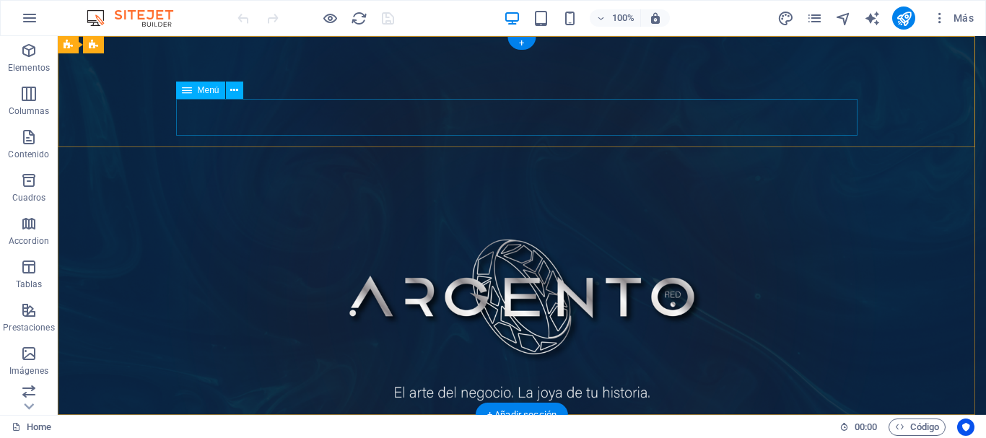
select select
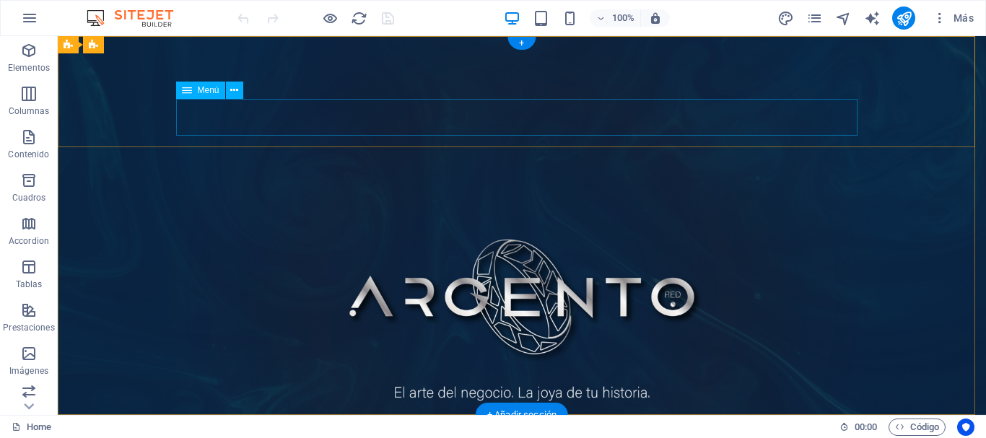
select select
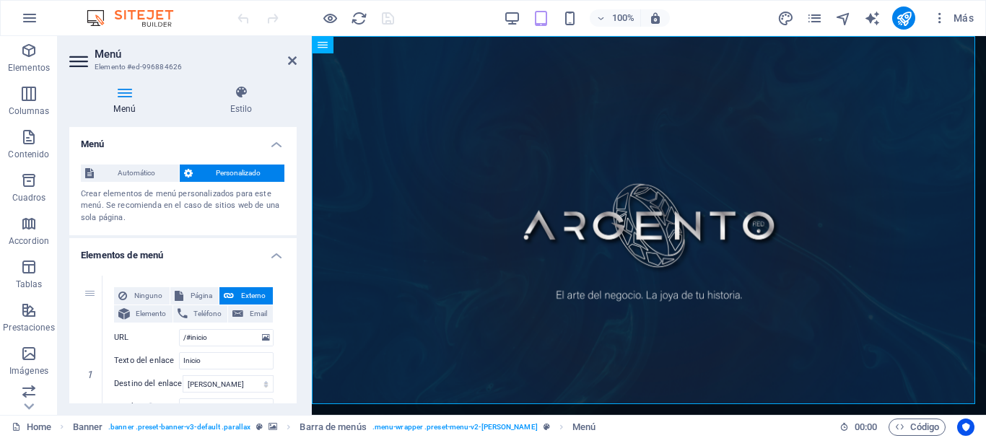
click at [120, 103] on h4 "Menú" at bounding box center [127, 100] width 116 height 30
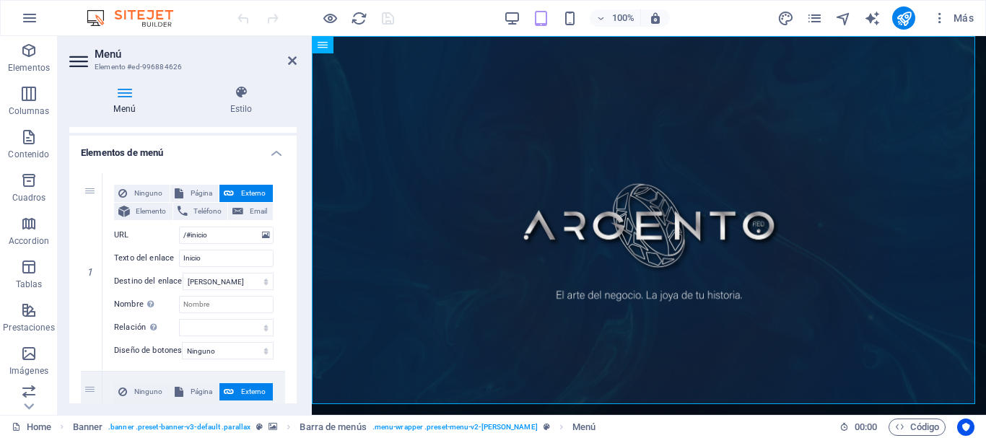
scroll to position [129, 0]
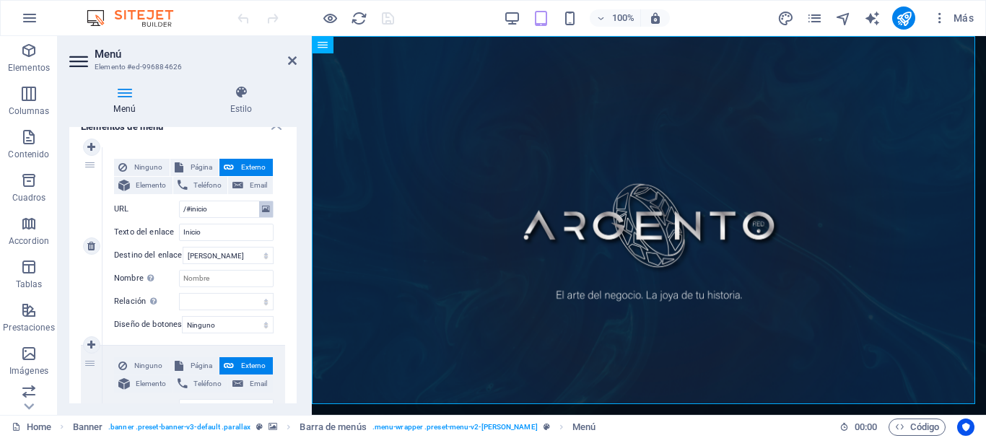
click at [262, 213] on icon at bounding box center [266, 209] width 8 height 16
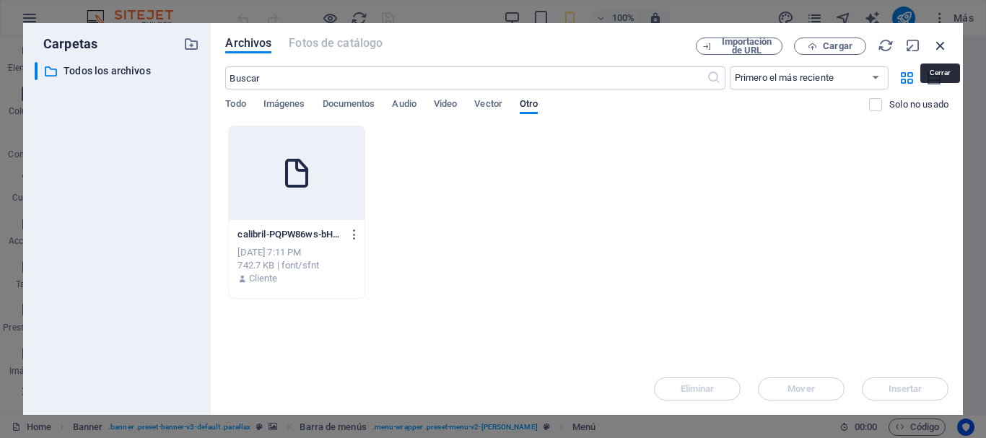
click at [943, 48] on icon "button" at bounding box center [941, 46] width 16 height 16
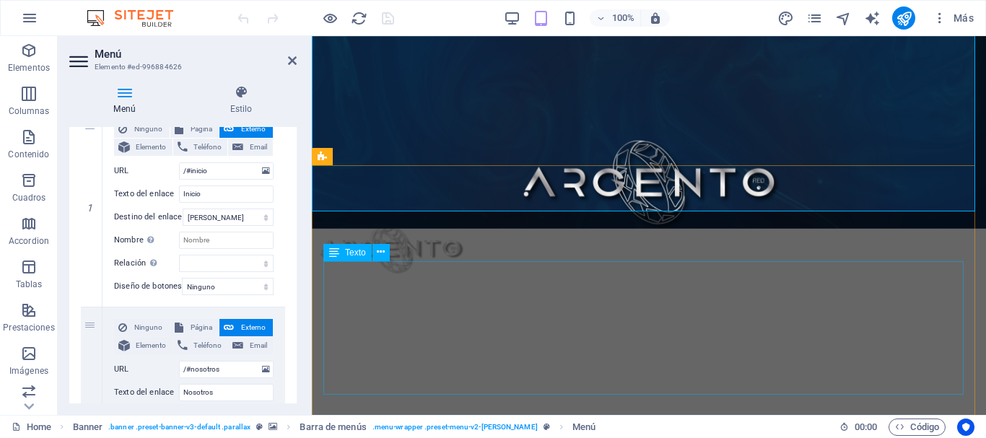
scroll to position [205, 0]
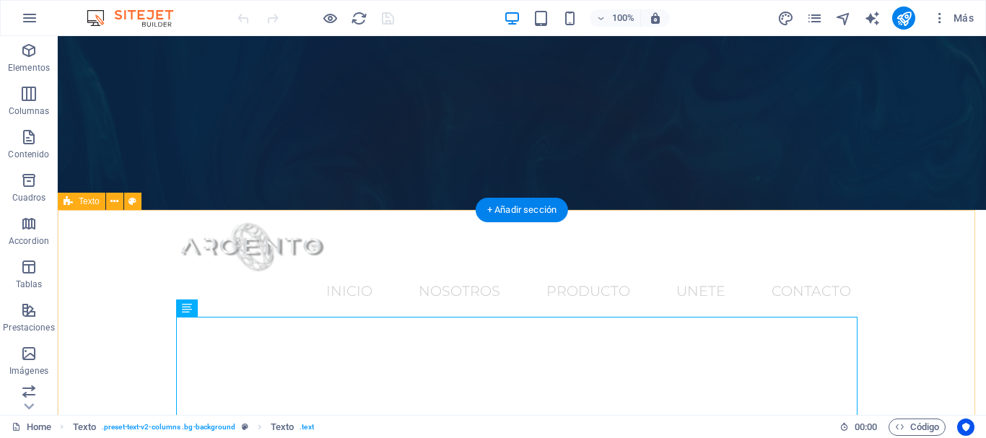
scroll to position [0, 0]
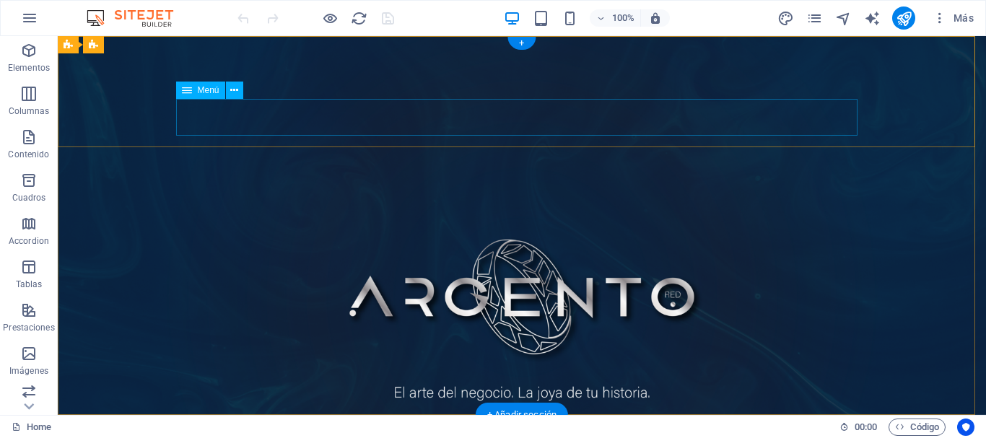
select select
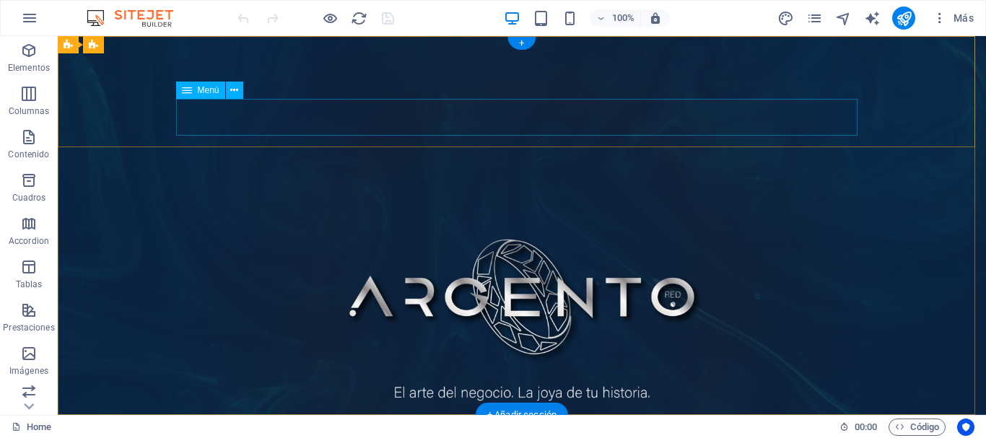
select select
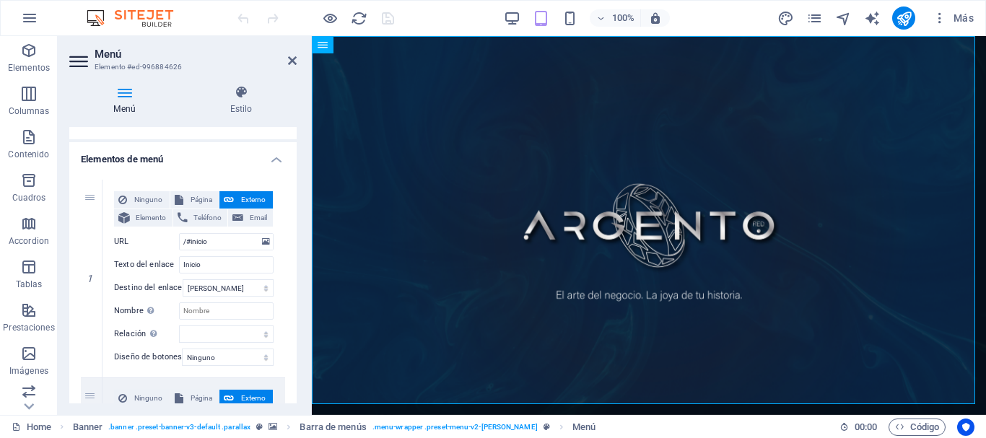
scroll to position [103, 0]
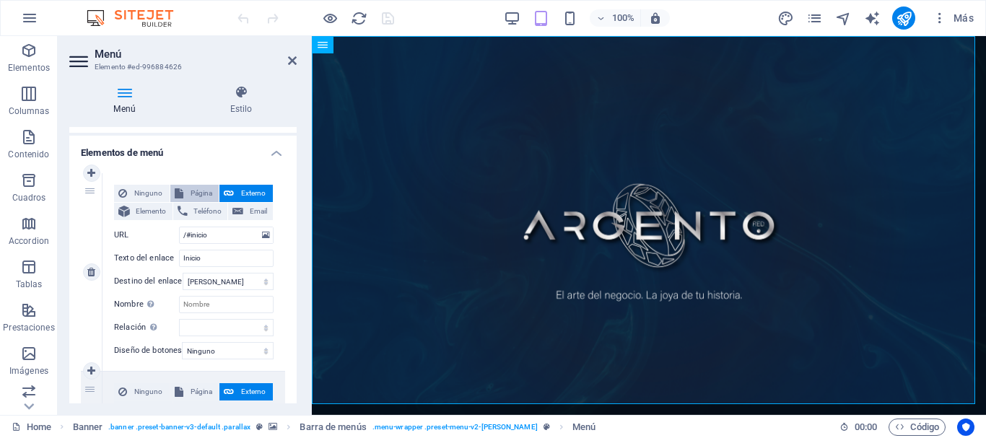
click at [194, 199] on span "Página" at bounding box center [201, 193] width 27 height 17
select select
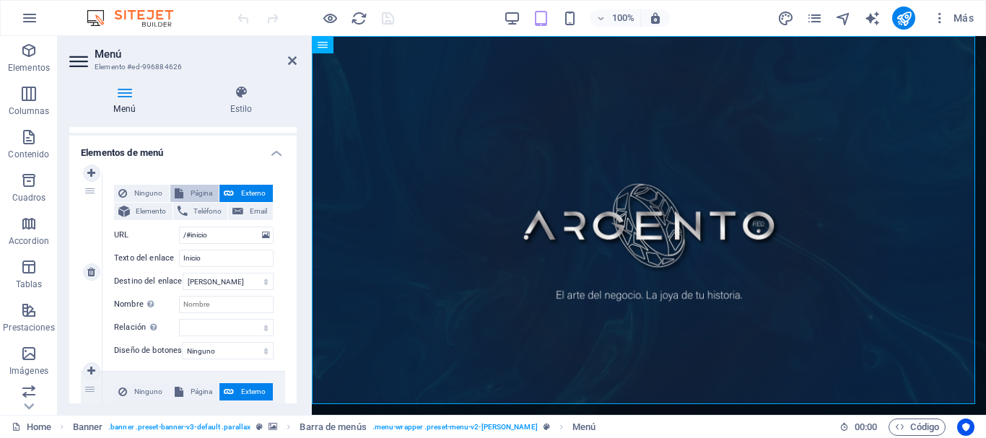
select select
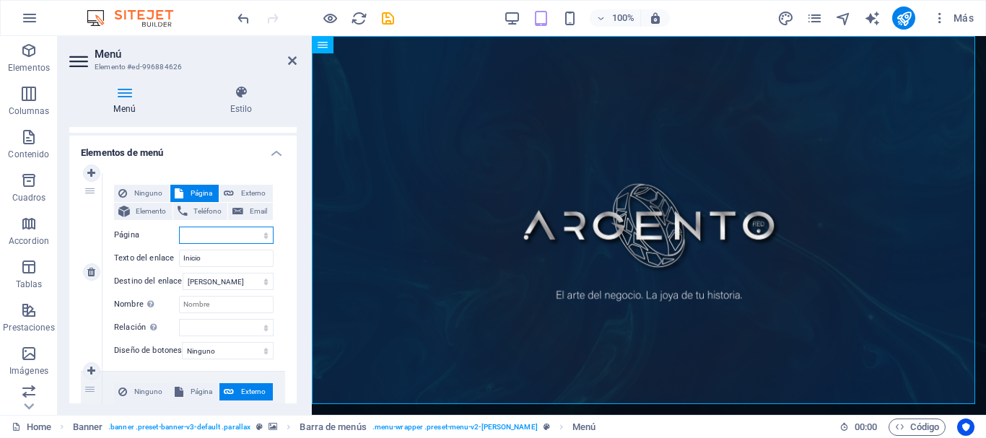
click at [217, 233] on select "Home Subpage Legal Notice Privacy" at bounding box center [226, 235] width 95 height 17
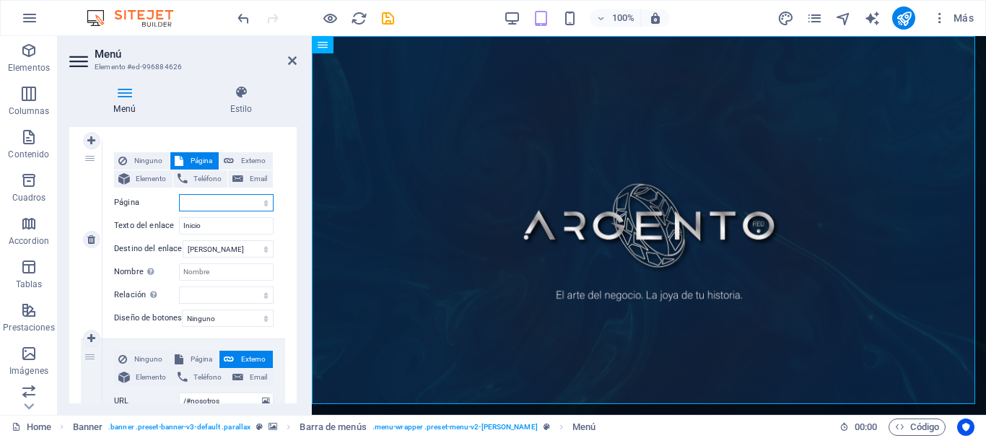
scroll to position [142, 0]
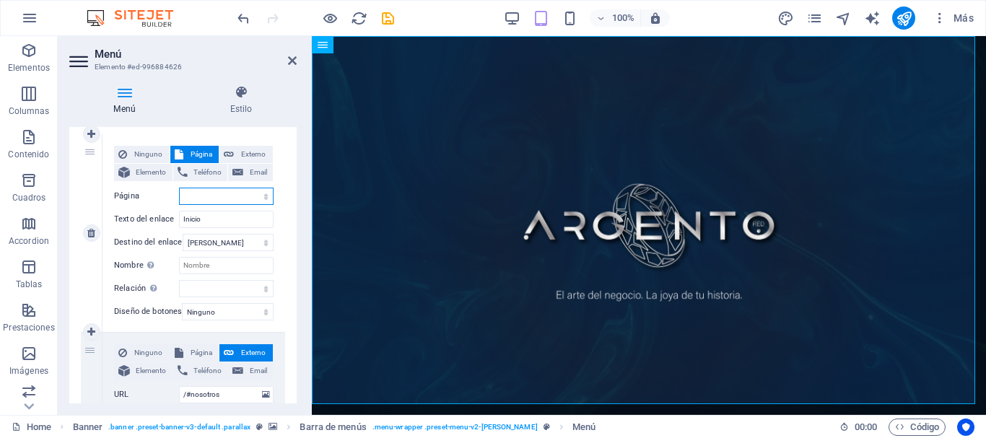
click at [220, 197] on select "Home Subpage Legal Notice Privacy" at bounding box center [226, 196] width 95 height 17
click at [233, 197] on select "Home Subpage Legal Notice Privacy" at bounding box center [226, 196] width 95 height 17
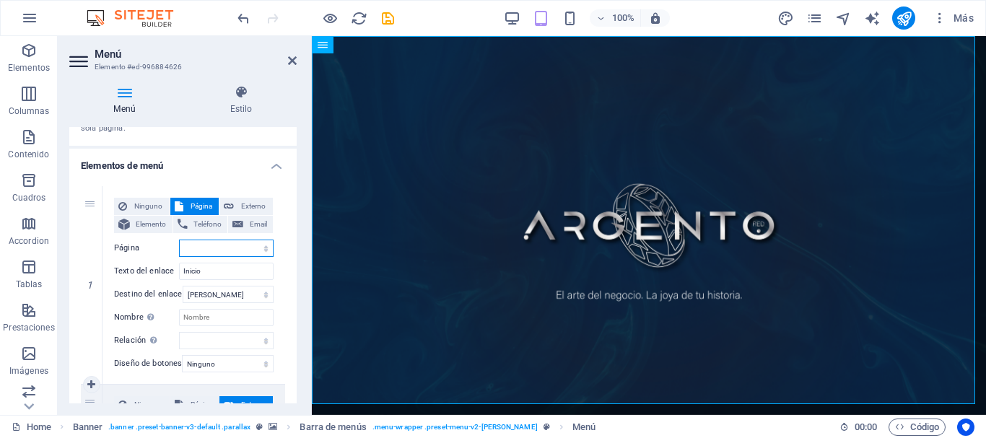
scroll to position [84, 0]
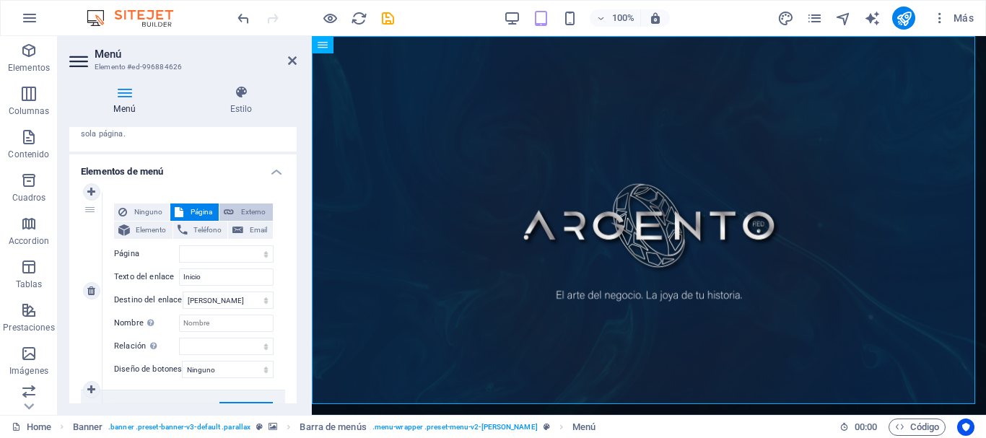
click at [247, 214] on span "Externo" at bounding box center [253, 212] width 30 height 17
select select "blank"
select select
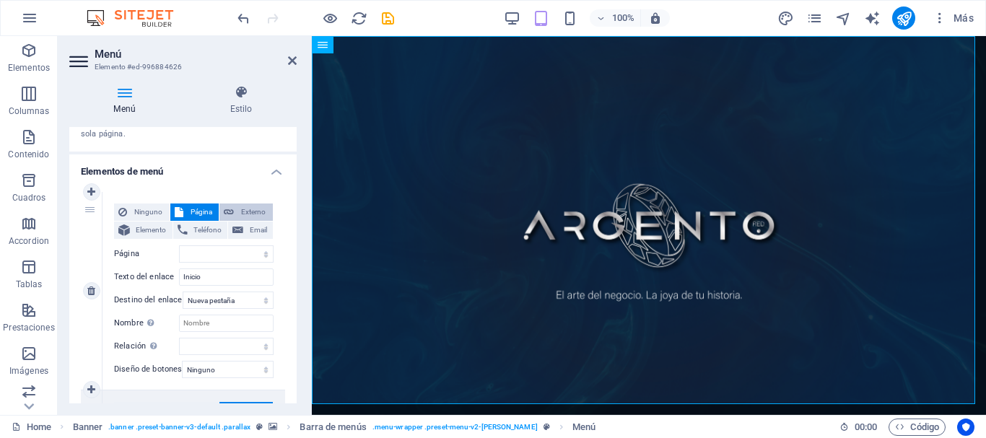
select select
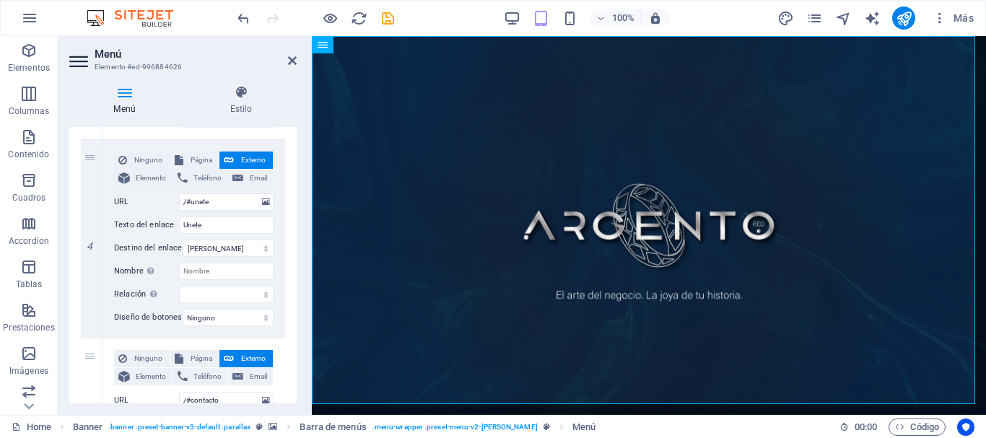
scroll to position [751, 0]
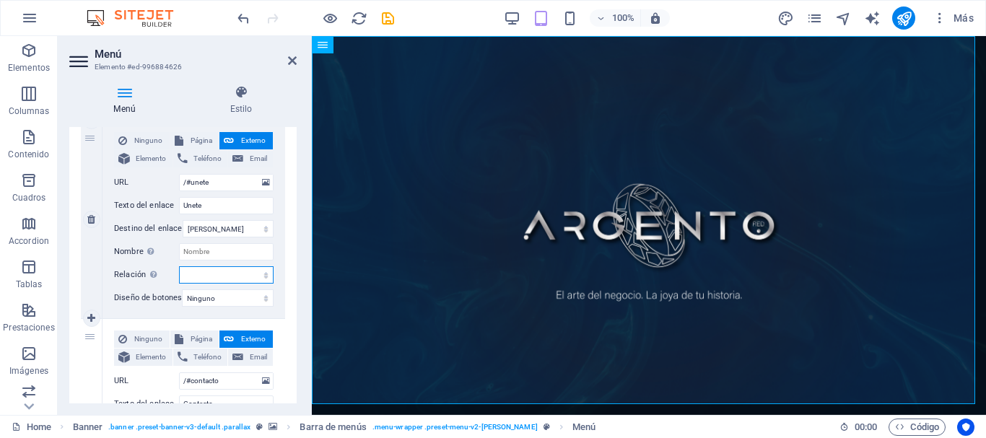
click at [265, 275] on select "alternativo autor marcador externo ayuda licencia siguiente nofollow noreferrer…" at bounding box center [226, 274] width 95 height 17
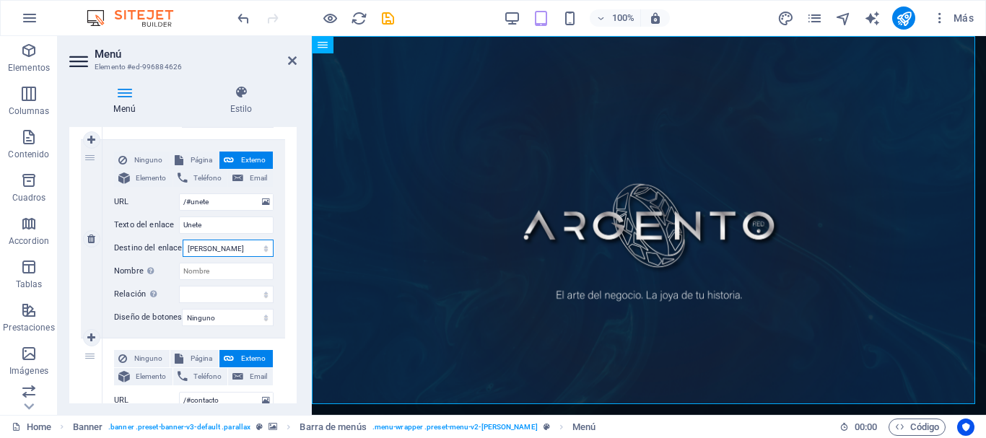
click at [264, 250] on select "Nueva pestaña Misma pestaña Superposición" at bounding box center [228, 248] width 91 height 17
select select "overlay"
click at [183, 240] on select "Nueva pestaña Misma pestaña Superposición" at bounding box center [228, 248] width 91 height 17
select select
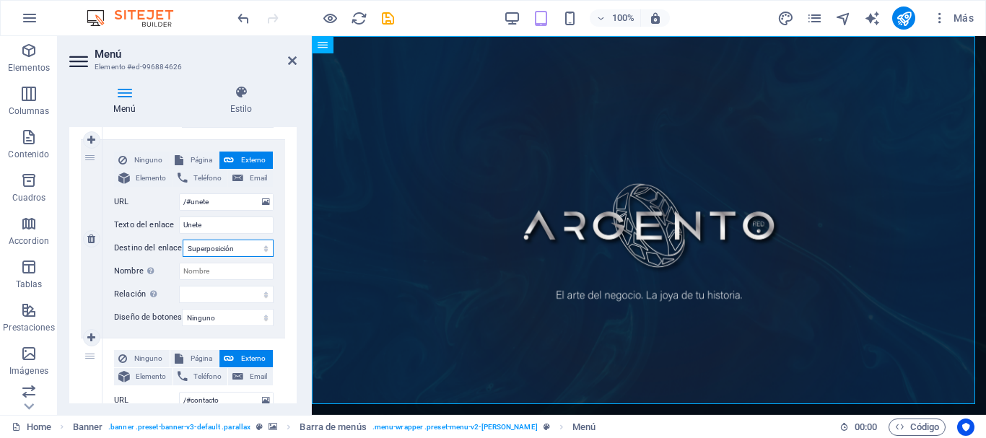
select select
click at [263, 251] on select "Nueva pestaña Misma pestaña Superposición" at bounding box center [228, 248] width 91 height 17
select select
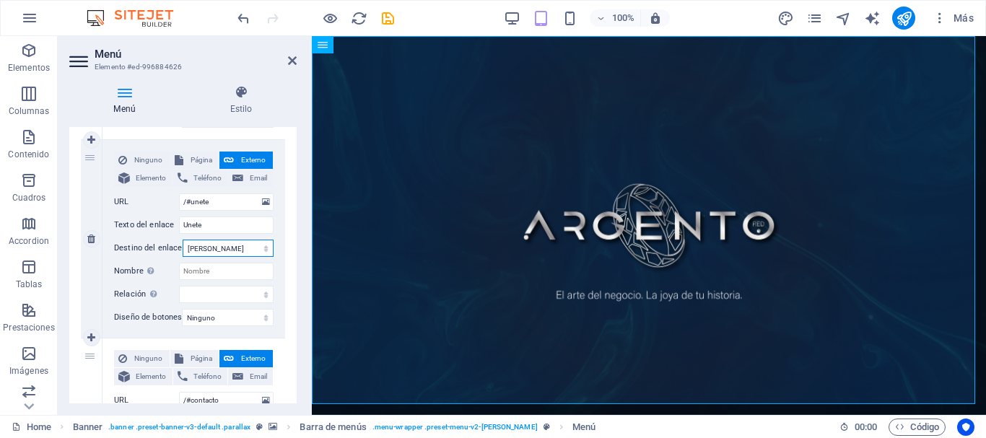
click at [183, 240] on select "Nueva pestaña Misma pestaña Superposición" at bounding box center [228, 248] width 91 height 17
select select
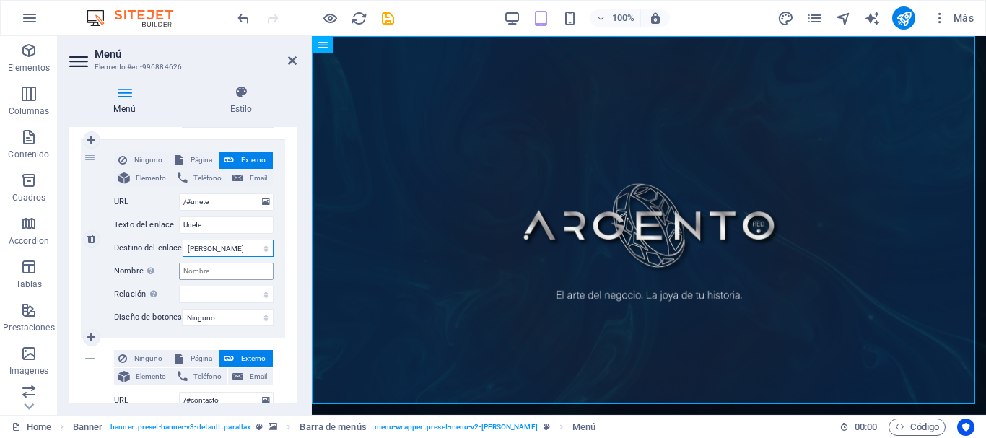
select select
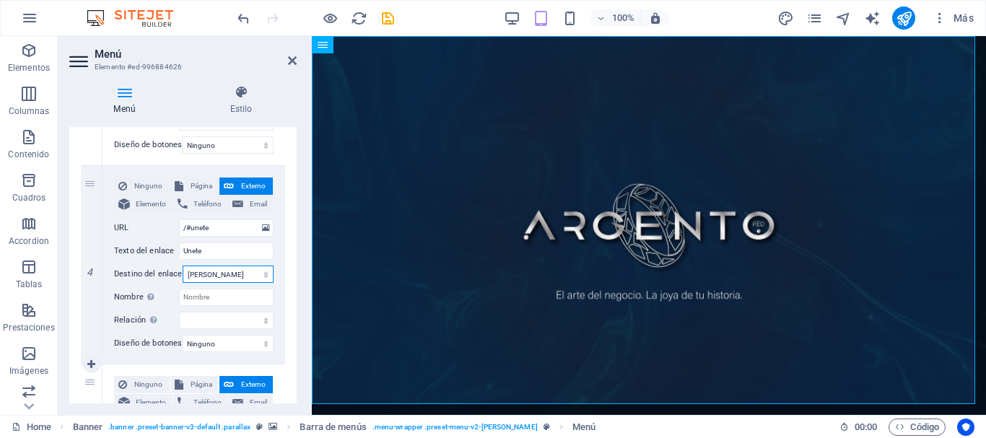
scroll to position [481, 0]
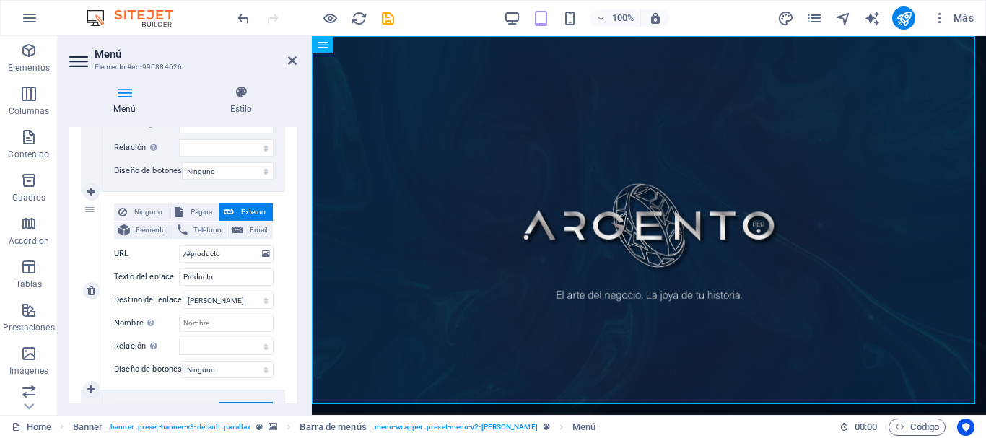
click at [89, 210] on div "3" at bounding box center [92, 291] width 22 height 198
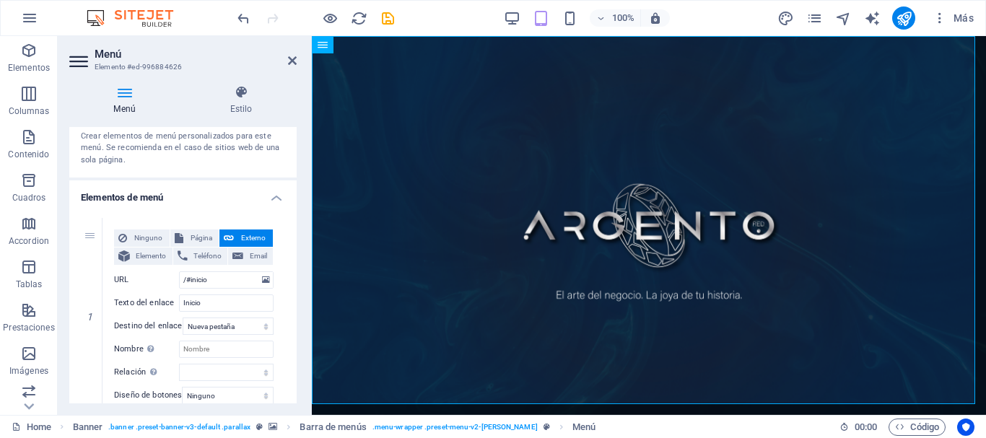
scroll to position [0, 0]
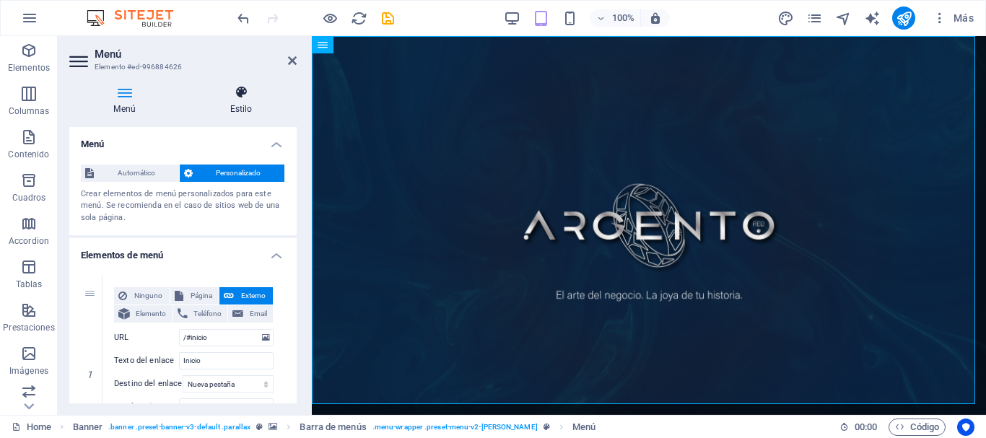
click at [238, 99] on icon at bounding box center [241, 92] width 111 height 14
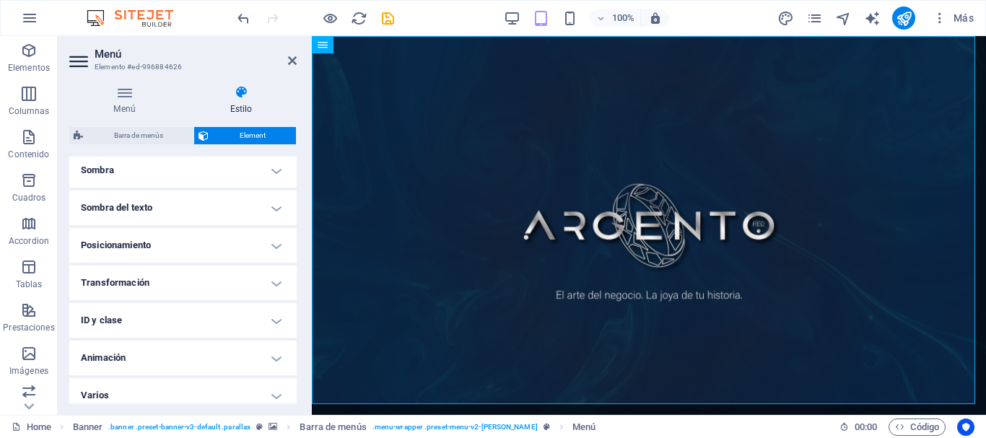
scroll to position [375, 0]
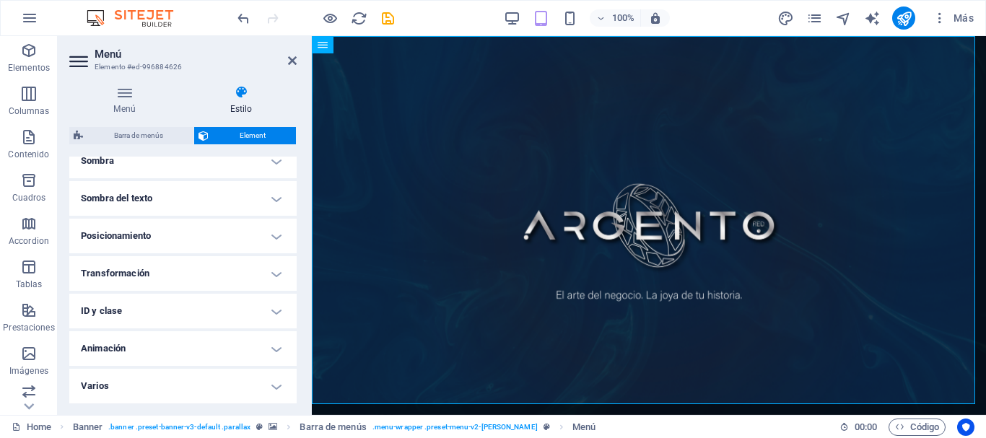
click at [274, 344] on h4 "Animación" at bounding box center [182, 348] width 227 height 35
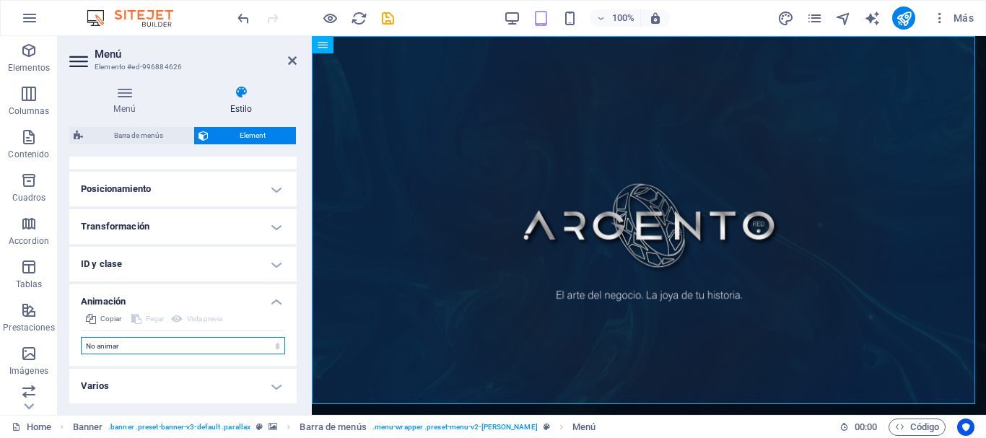
click at [277, 349] on select "No animar Mostrar / Ocultar Subir/bajar Acercar/alejar Deslizar de izquierda a …" at bounding box center [183, 345] width 204 height 17
select select "move-top-to-bottom"
click at [81, 337] on select "No animar Mostrar / Ocultar Subir/bajar Acercar/alejar Deslizar de izquierda a …" at bounding box center [183, 345] width 204 height 17
select select "scroll"
click at [193, 316] on span "Vista previa" at bounding box center [204, 318] width 35 height 17
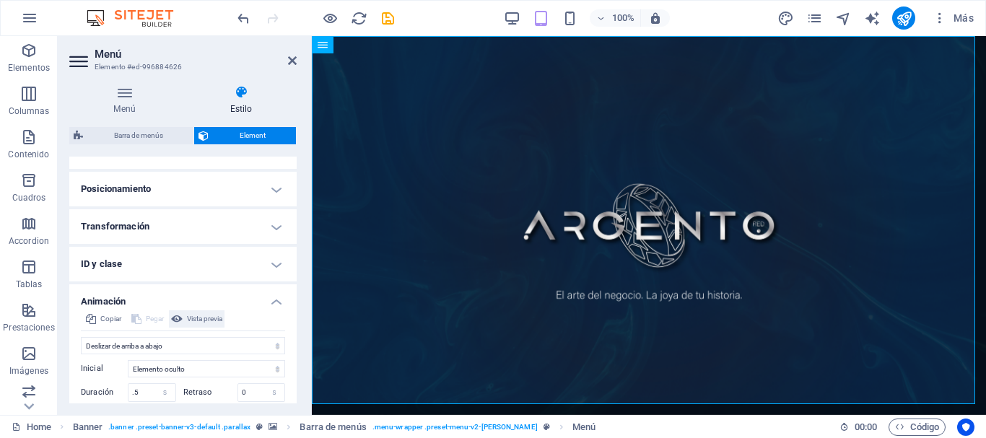
click at [193, 316] on span "Vista previa" at bounding box center [204, 318] width 35 height 17
click at [272, 344] on select "No animar Mostrar / Ocultar Subir/bajar Acercar/alejar Deslizar de izquierda a …" at bounding box center [183, 345] width 204 height 17
select select "none"
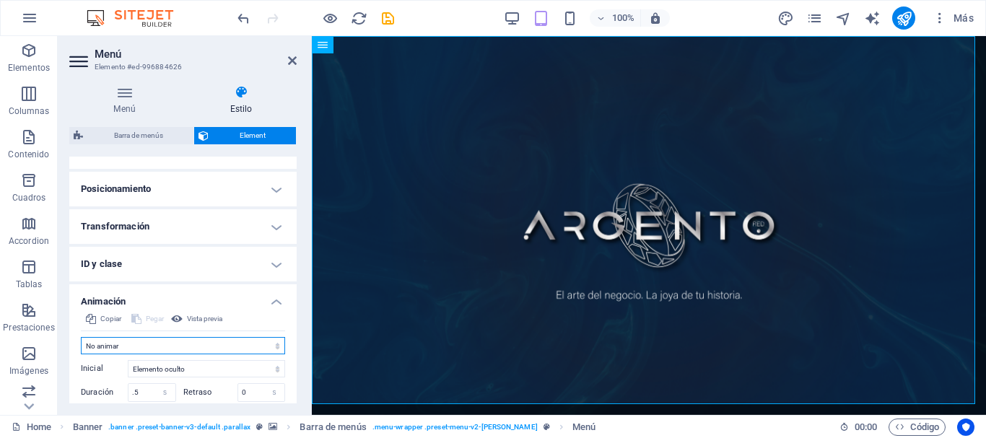
click at [81, 337] on select "No animar Mostrar / Ocultar Subir/bajar Acercar/alejar Deslizar de izquierda a …" at bounding box center [183, 345] width 204 height 17
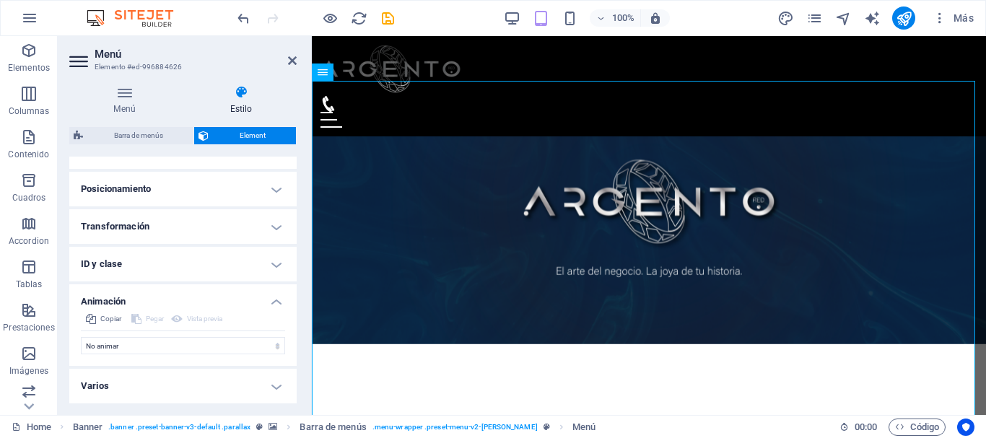
scroll to position [0, 0]
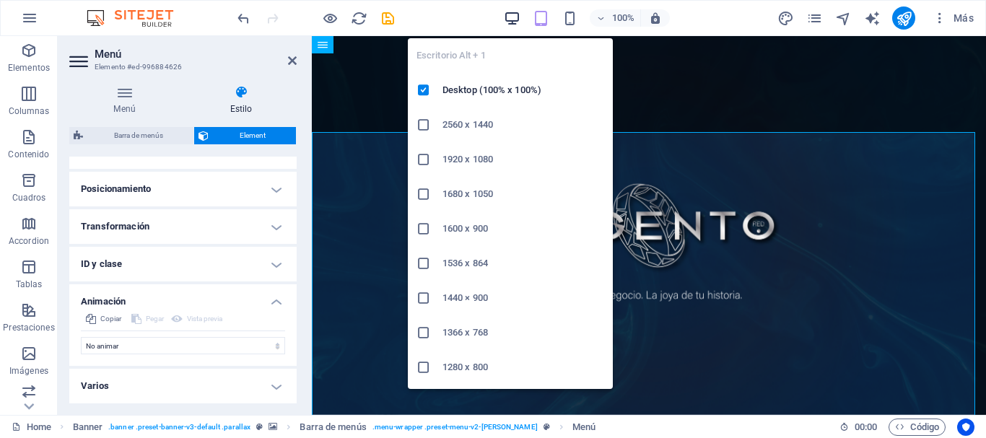
click at [509, 24] on icon "button" at bounding box center [512, 18] width 17 height 17
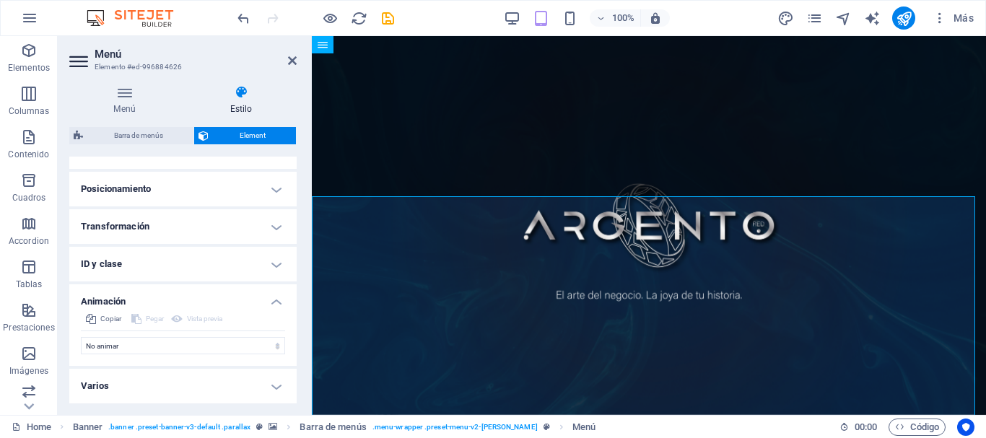
click at [881, 131] on figure at bounding box center [649, 225] width 674 height 379
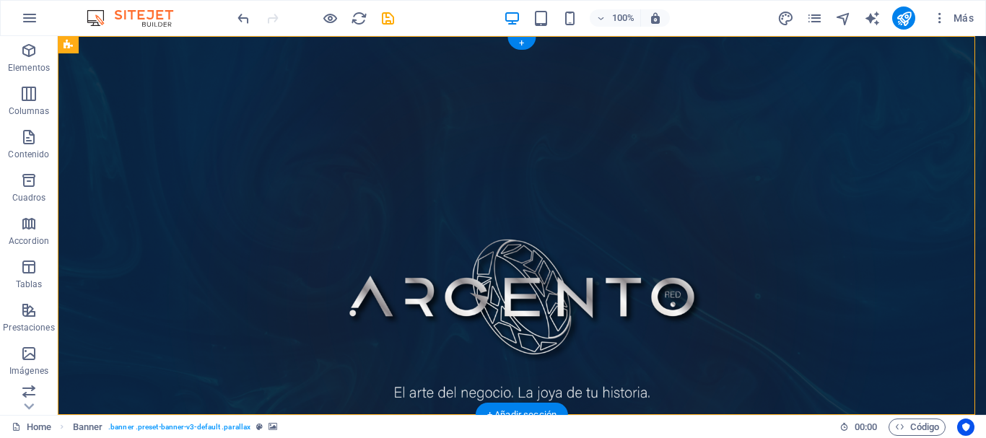
click at [792, 195] on figure at bounding box center [522, 225] width 929 height 379
select select "vh"
select select "header"
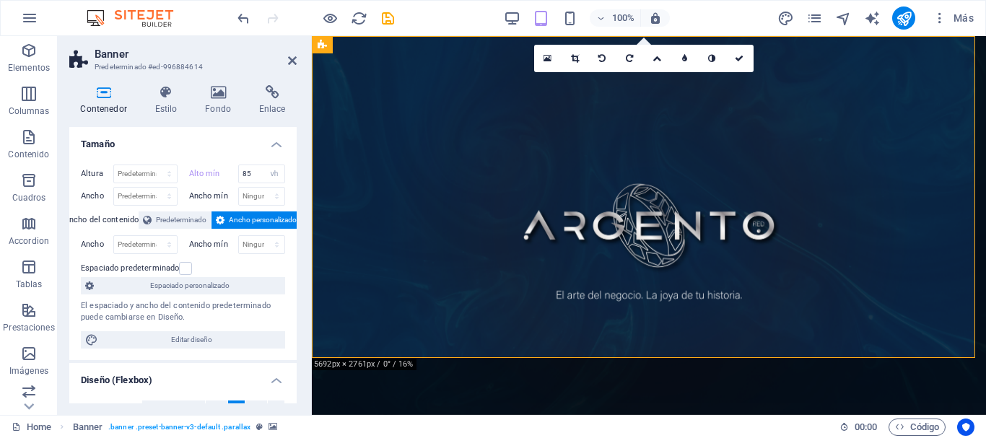
click at [102, 90] on icon at bounding box center [103, 92] width 69 height 14
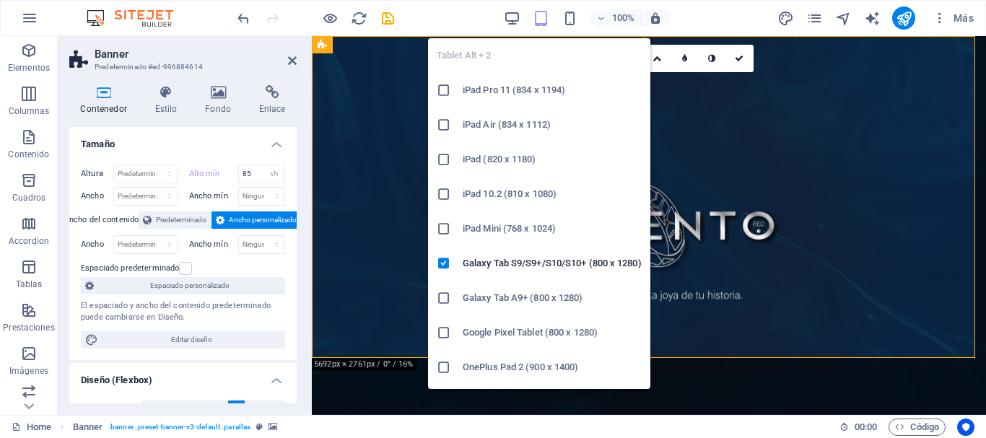
click at [539, 19] on icon "button" at bounding box center [541, 18] width 17 height 17
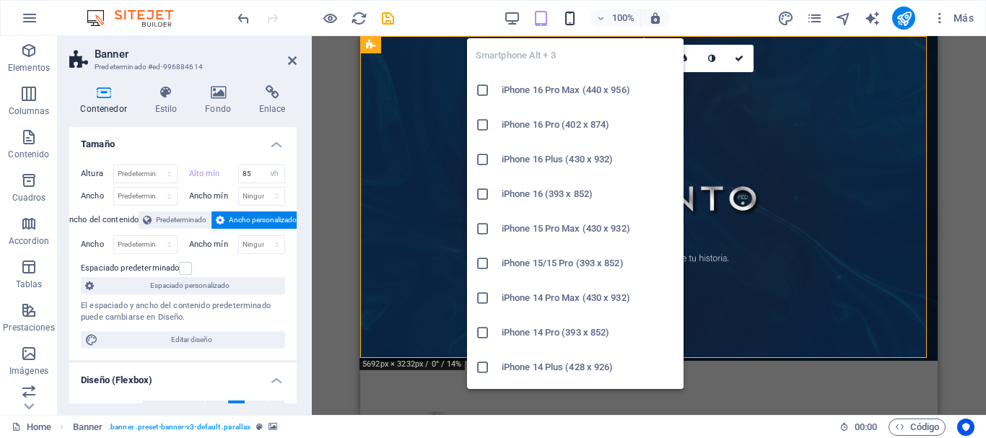
click at [569, 22] on icon "button" at bounding box center [570, 18] width 17 height 17
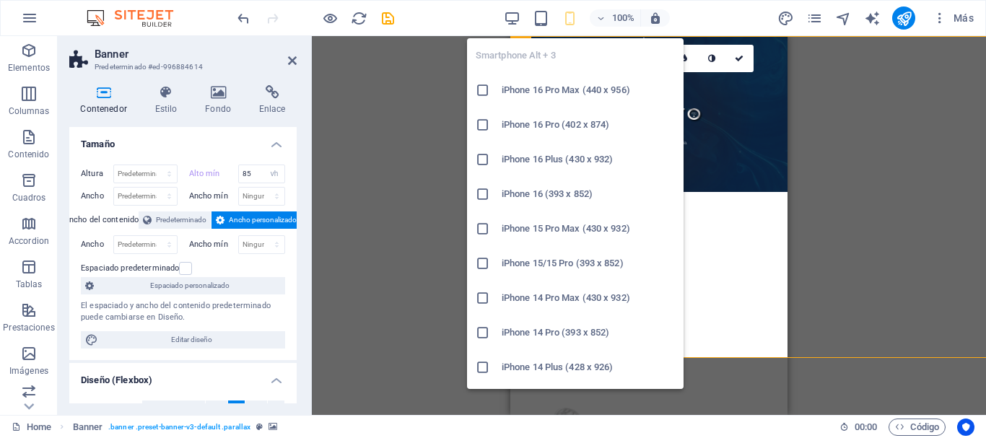
type input "40"
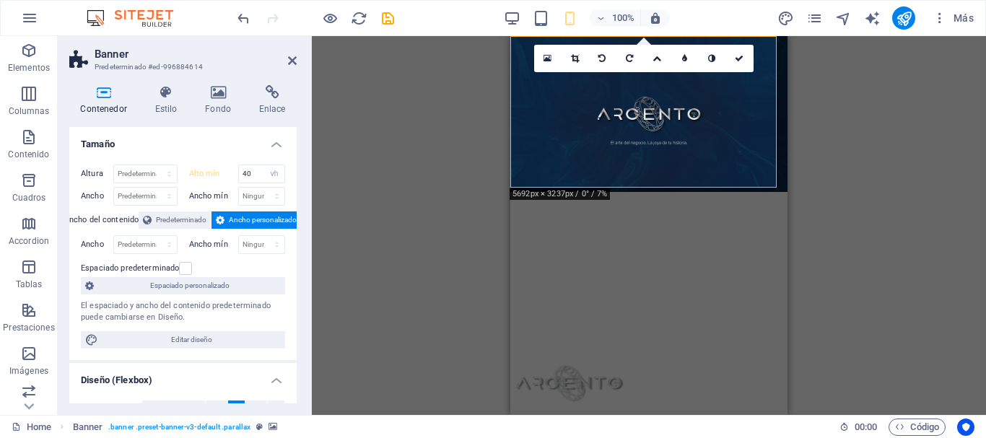
click at [854, 193] on div "Arrastra aquí para reemplazar el contenido existente. Si quieres crear un eleme…" at bounding box center [649, 225] width 674 height 379
click at [388, 21] on icon "save" at bounding box center [388, 18] width 17 height 17
checkbox input "false"
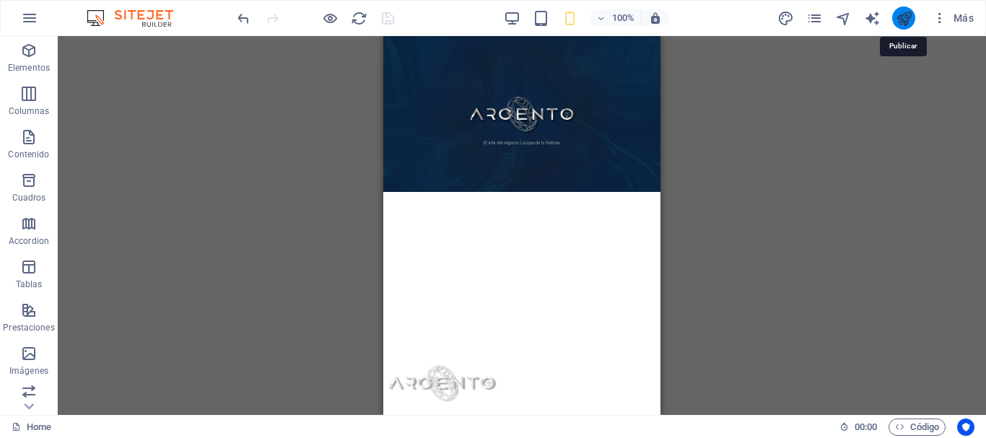
click at [906, 17] on icon "publish" at bounding box center [904, 18] width 17 height 17
